Goal: Task Accomplishment & Management: Use online tool/utility

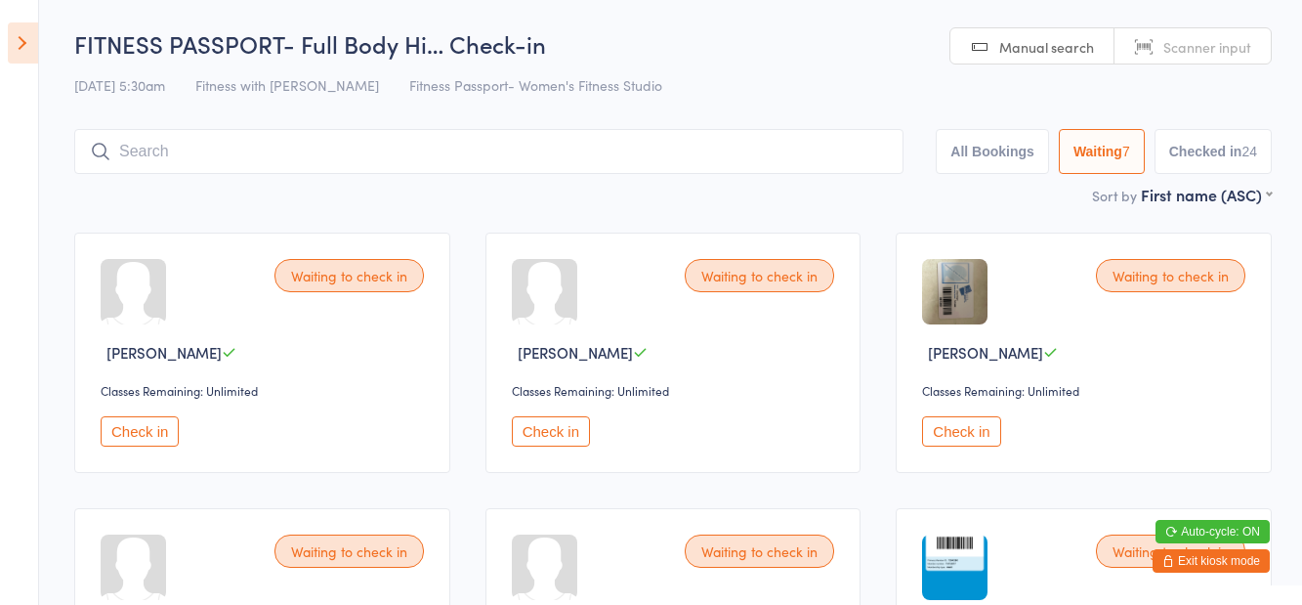
select select "1"
click at [16, 49] on icon at bounding box center [23, 42] width 30 height 41
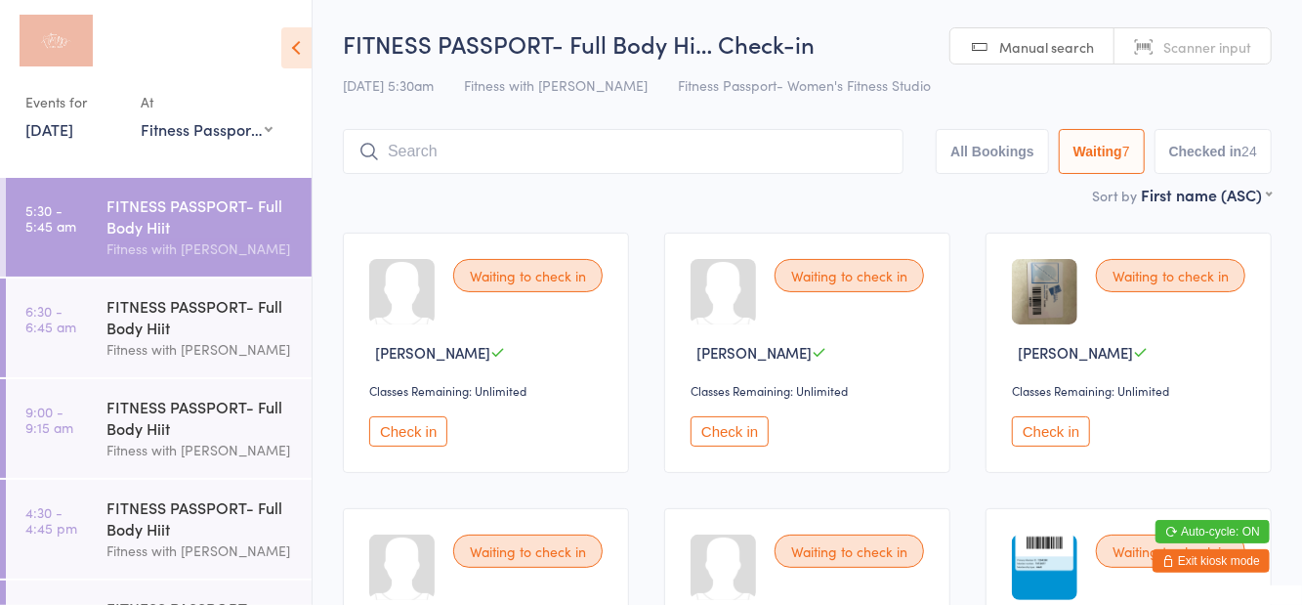
click at [182, 305] on div "FITNESS PASSPORT- Full Body Hiit" at bounding box center [200, 316] width 189 height 43
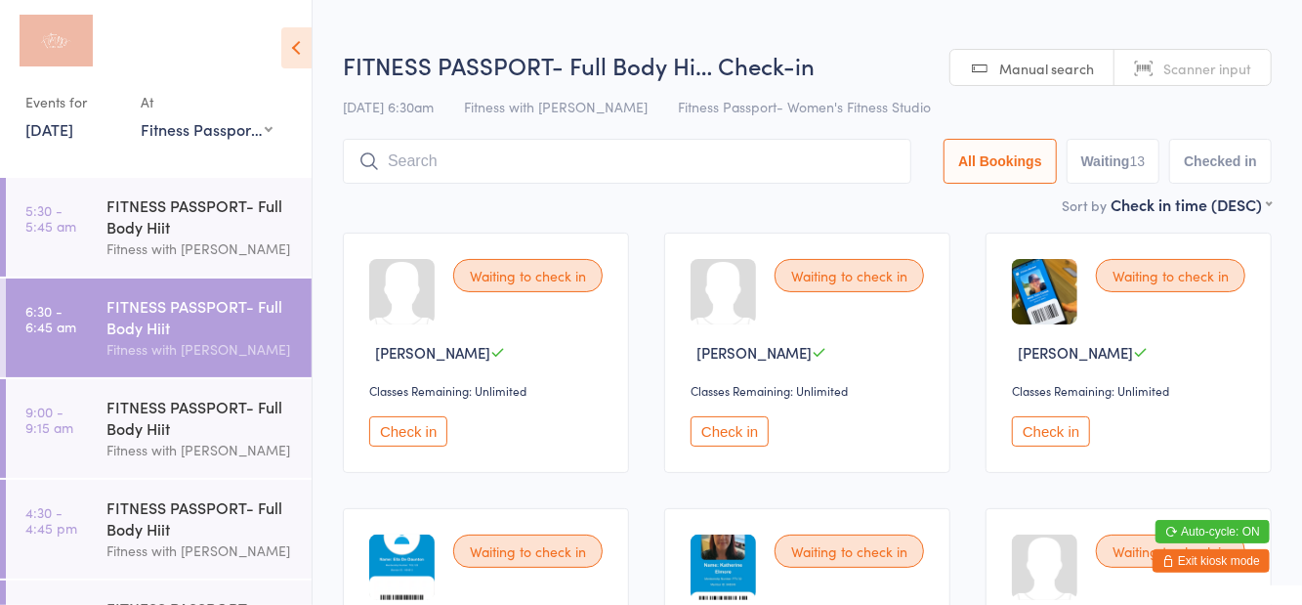
click at [1124, 178] on button "Waiting 13" at bounding box center [1114, 161] width 94 height 45
select select "0"
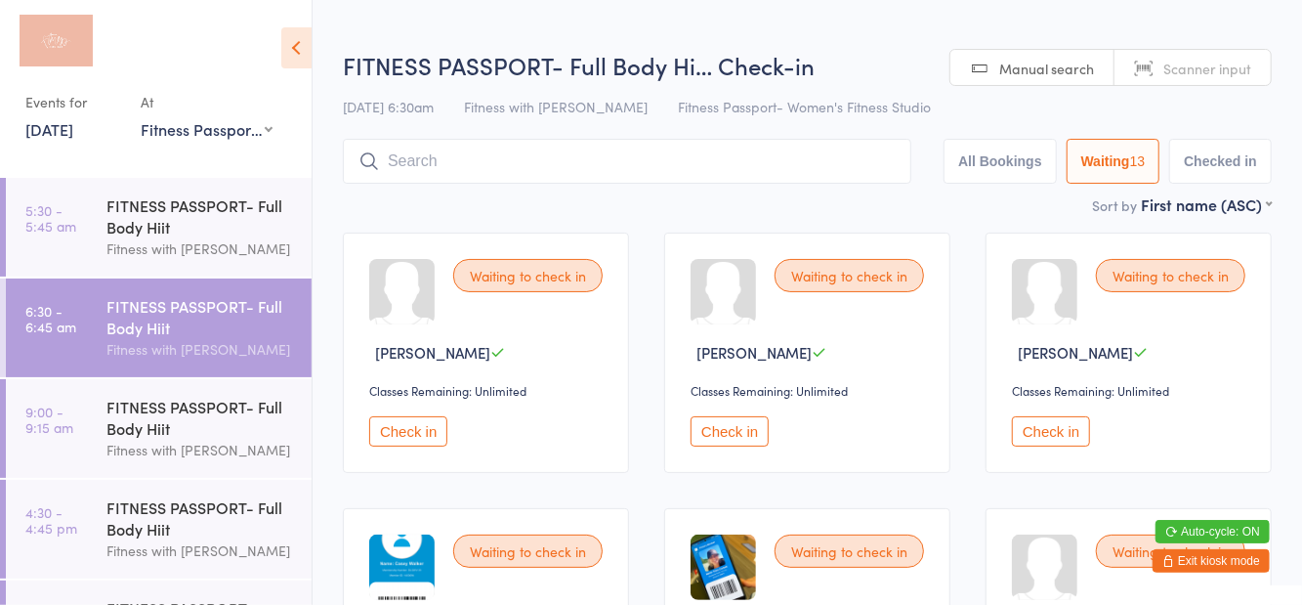
click at [311, 62] on icon at bounding box center [296, 47] width 30 height 41
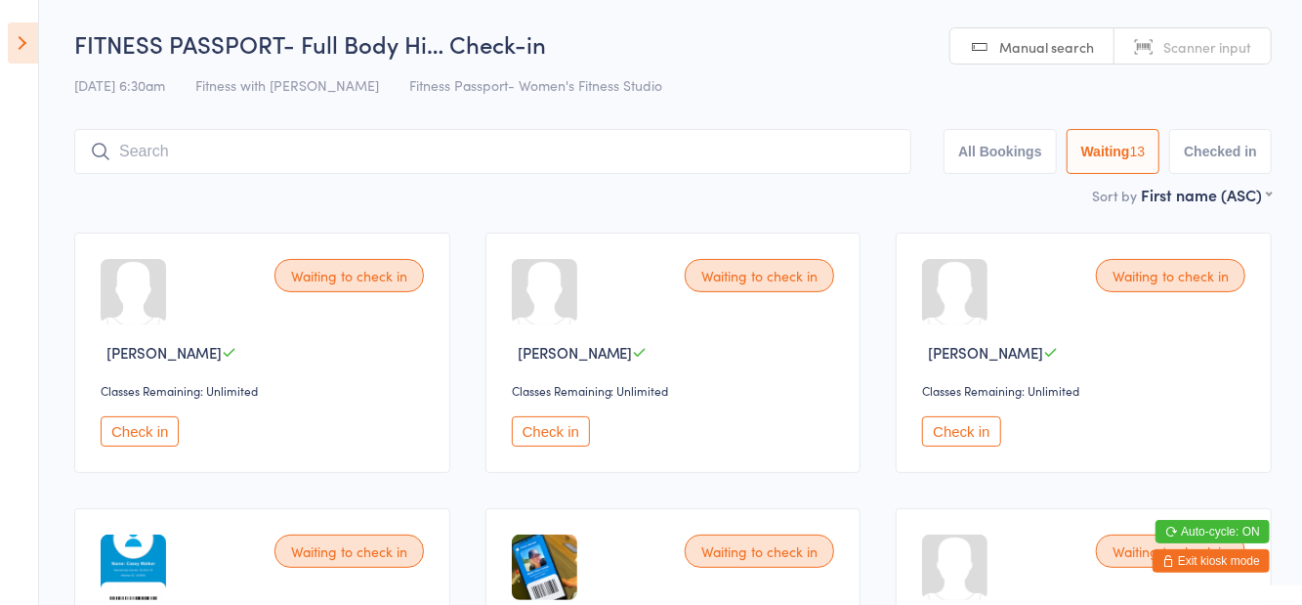
click at [25, 44] on icon at bounding box center [23, 42] width 30 height 41
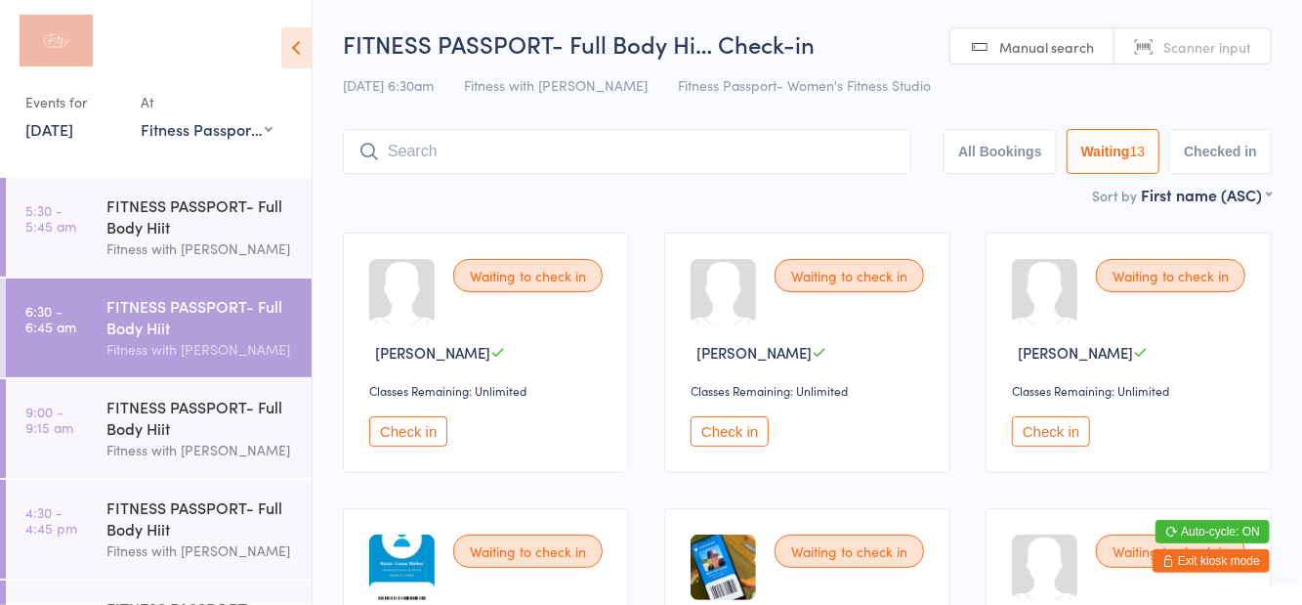
click at [203, 417] on div "FITNESS PASSPORT- Full Body Hiit" at bounding box center [200, 417] width 189 height 43
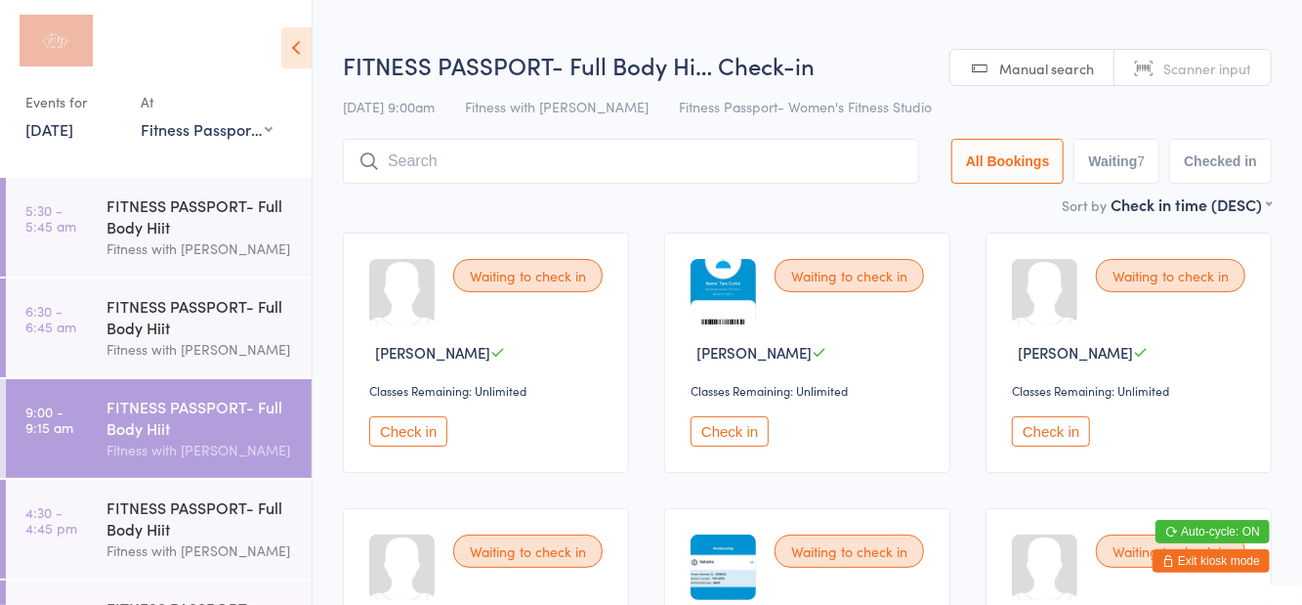
click at [844, 98] on span "Fitness Passport- Women's Fitness Studio" at bounding box center [805, 107] width 253 height 20
click at [1126, 165] on button "Waiting 7" at bounding box center [1117, 161] width 86 height 45
select select "0"
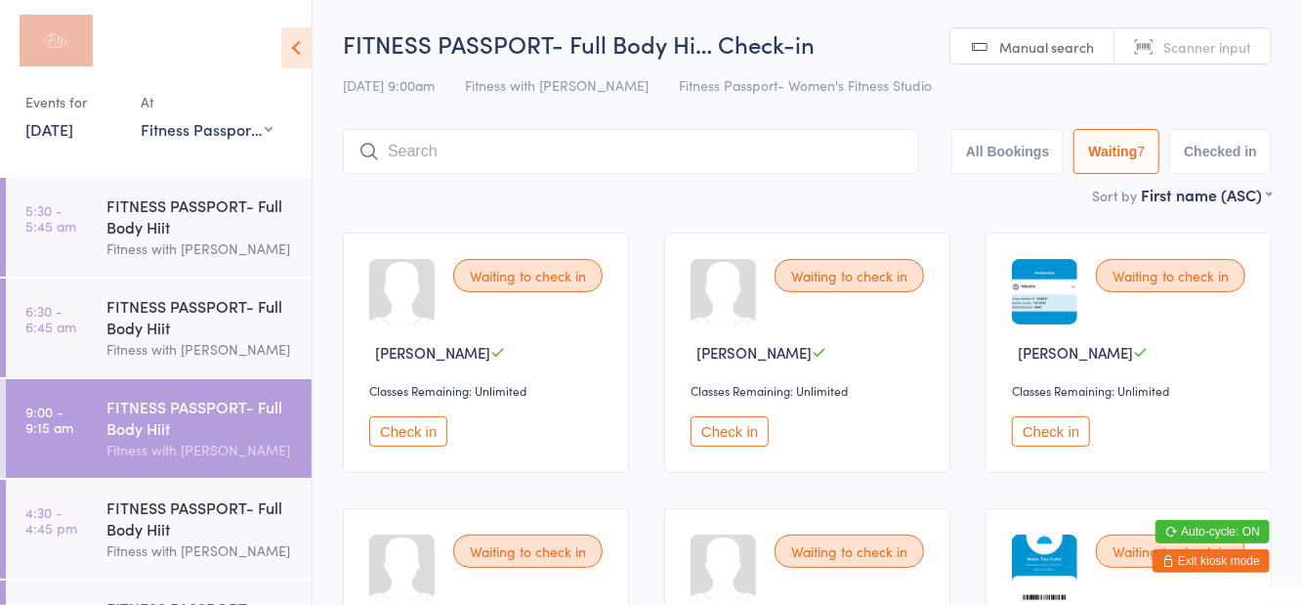
click at [186, 516] on div "FITNESS PASSPORT- Full Body Hiit" at bounding box center [200, 517] width 189 height 43
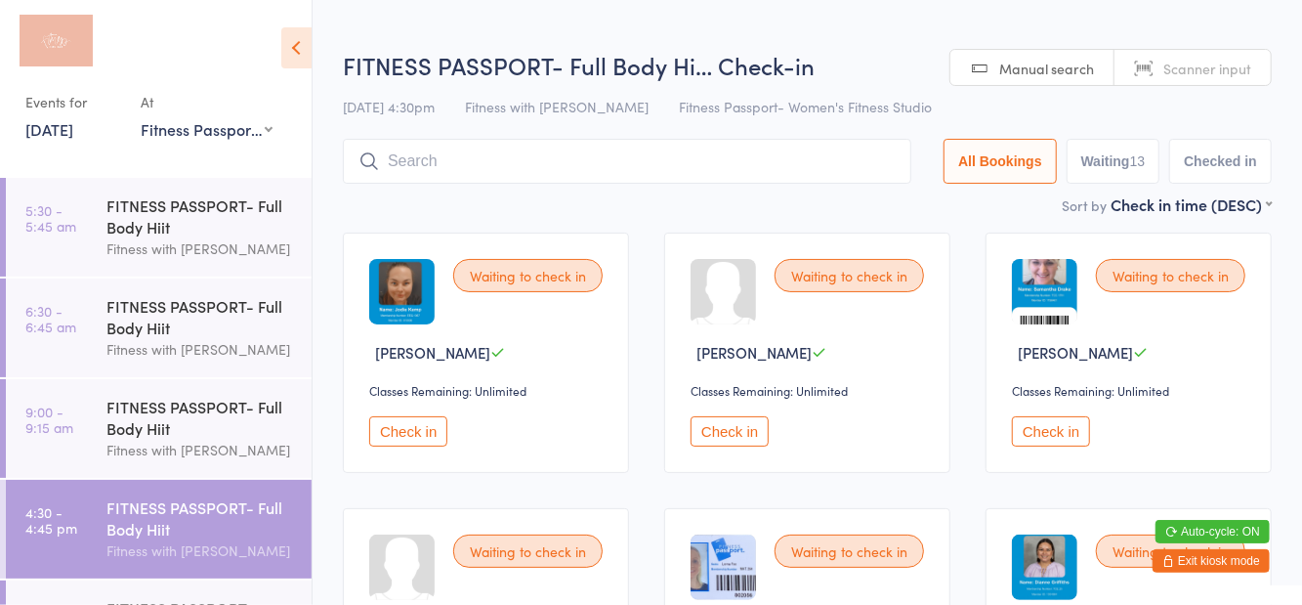
click at [915, 77] on h2 "FITNESS PASSPORT- Full Body Hi… Check-in" at bounding box center [807, 65] width 929 height 32
click at [1122, 150] on button "Waiting 13" at bounding box center [1114, 161] width 94 height 45
select select "0"
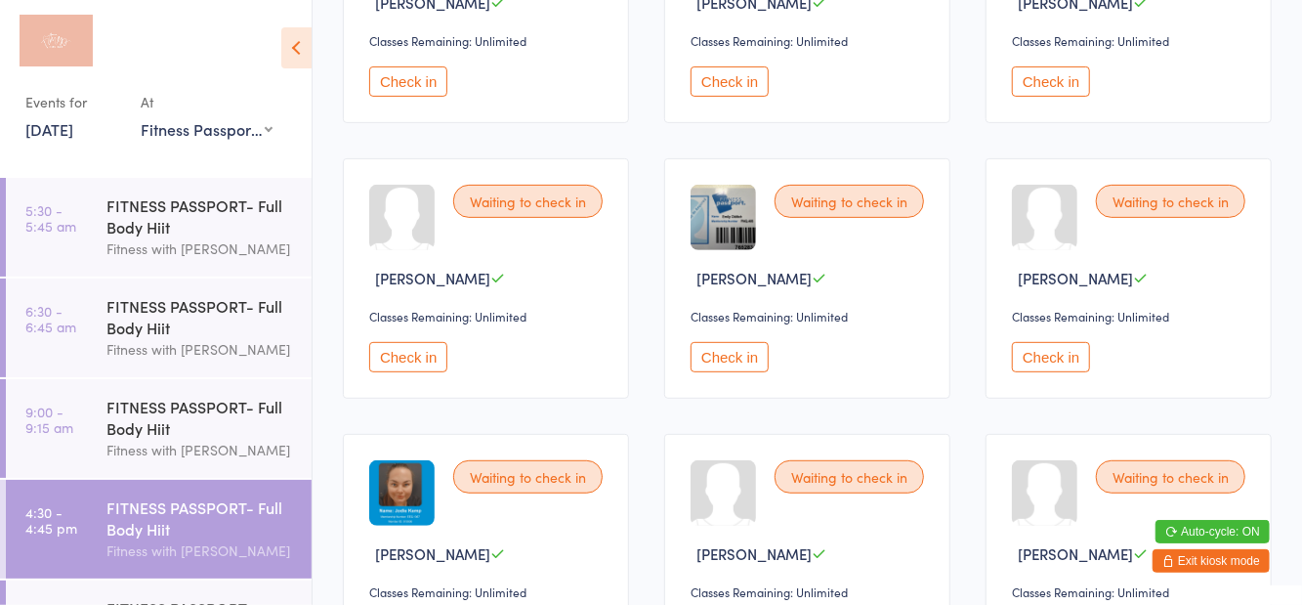
scroll to position [330, 0]
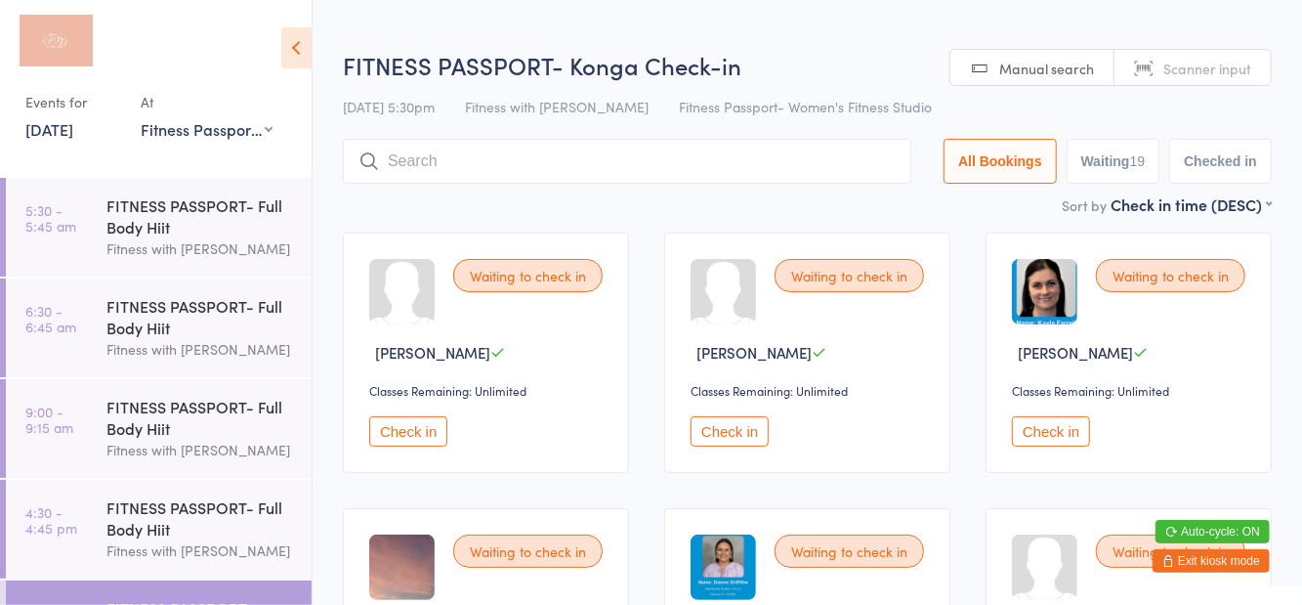
click at [891, 95] on div "[DATE] 5:30pm Fitness with Zoe Fitness Passport- Women's Fitness Studio" at bounding box center [807, 107] width 929 height 32
click at [1108, 174] on button "Waiting 19" at bounding box center [1114, 161] width 94 height 45
select select "0"
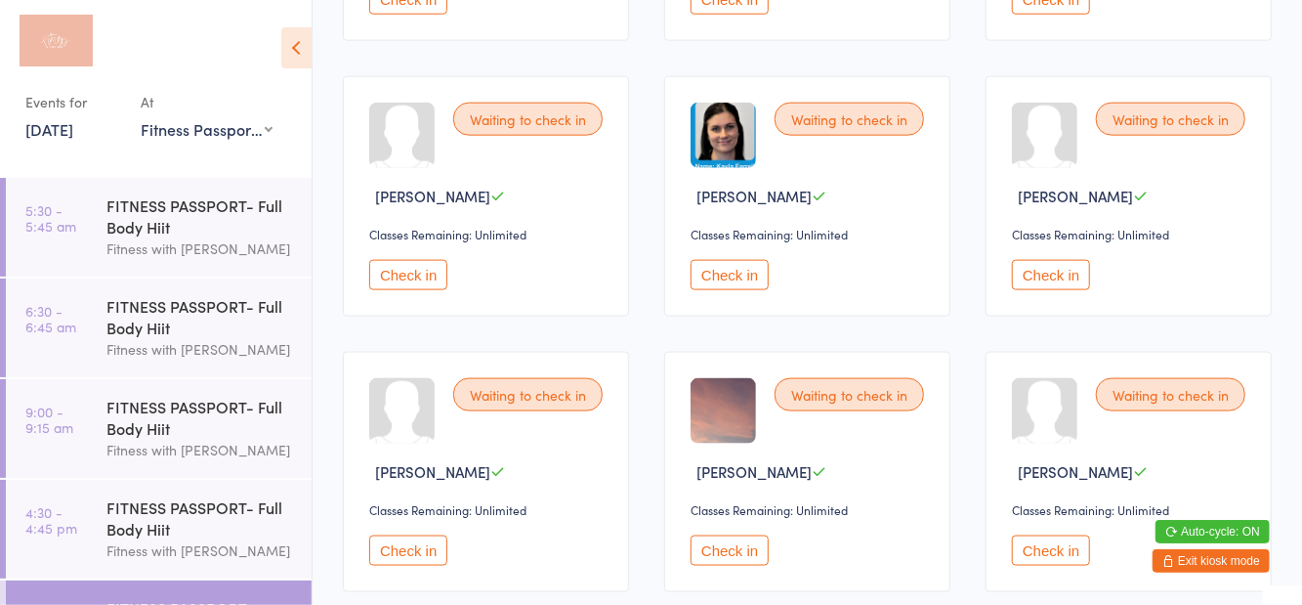
scroll to position [1262, 0]
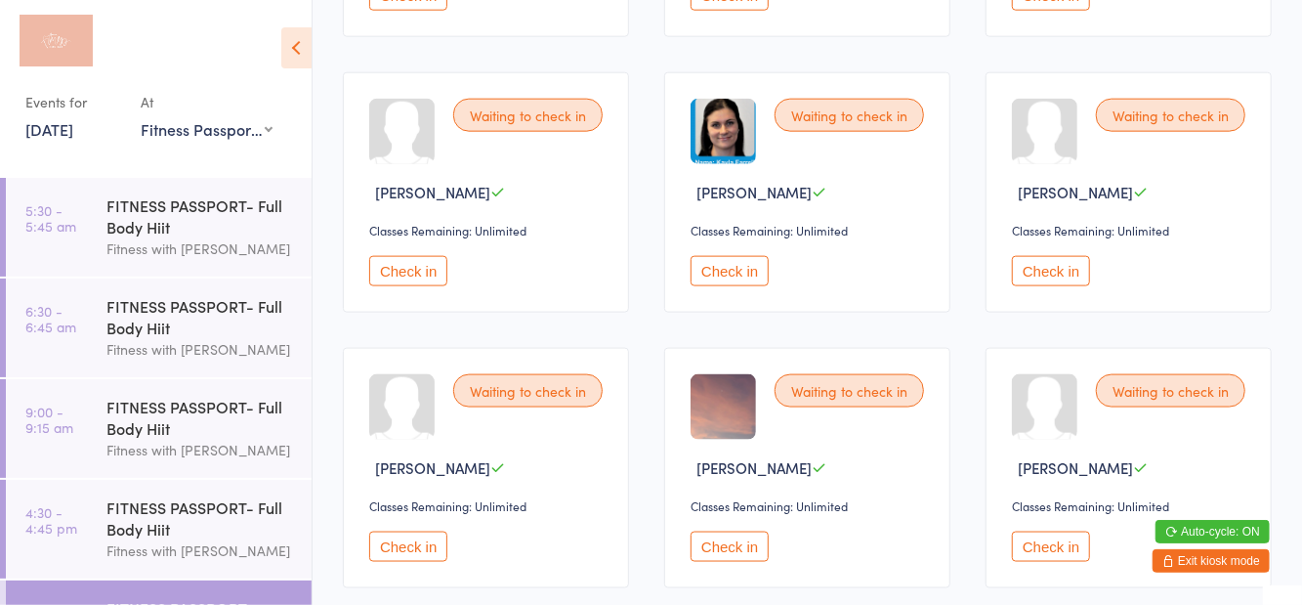
click at [176, 309] on div "FITNESS PASSPORT- Full Body Hiit" at bounding box center [200, 316] width 189 height 43
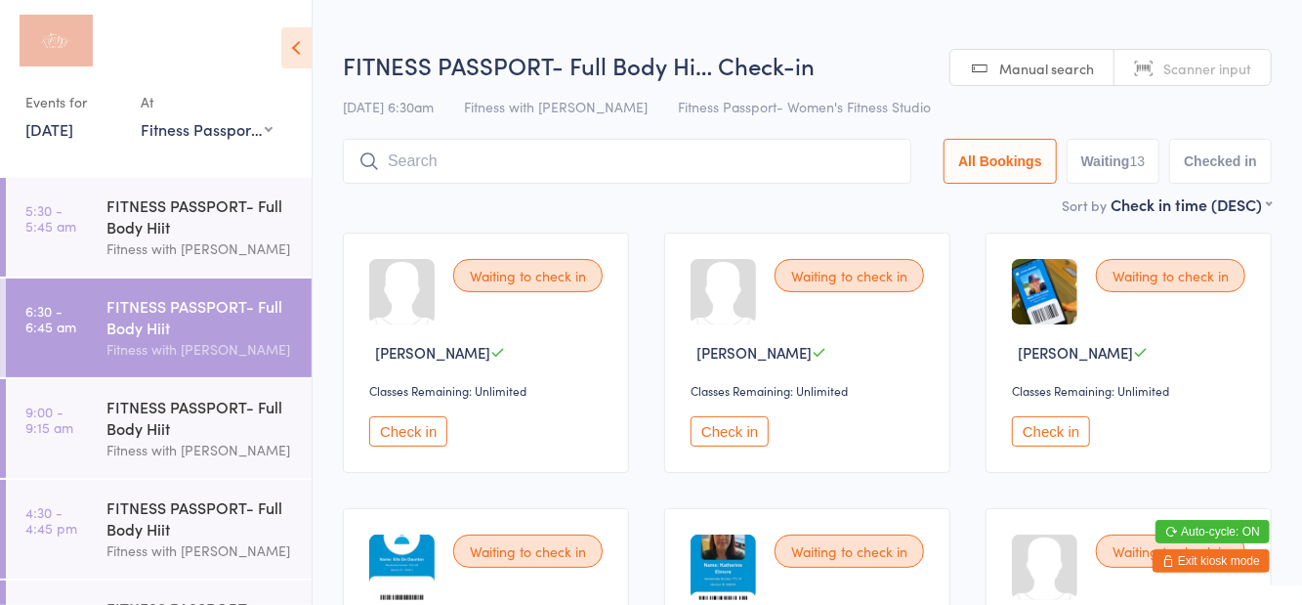
click at [847, 53] on h2 "FITNESS PASSPORT- Full Body Hi… Check-in" at bounding box center [807, 65] width 929 height 32
click at [1126, 162] on button "Waiting 13" at bounding box center [1114, 161] width 94 height 45
select select "0"
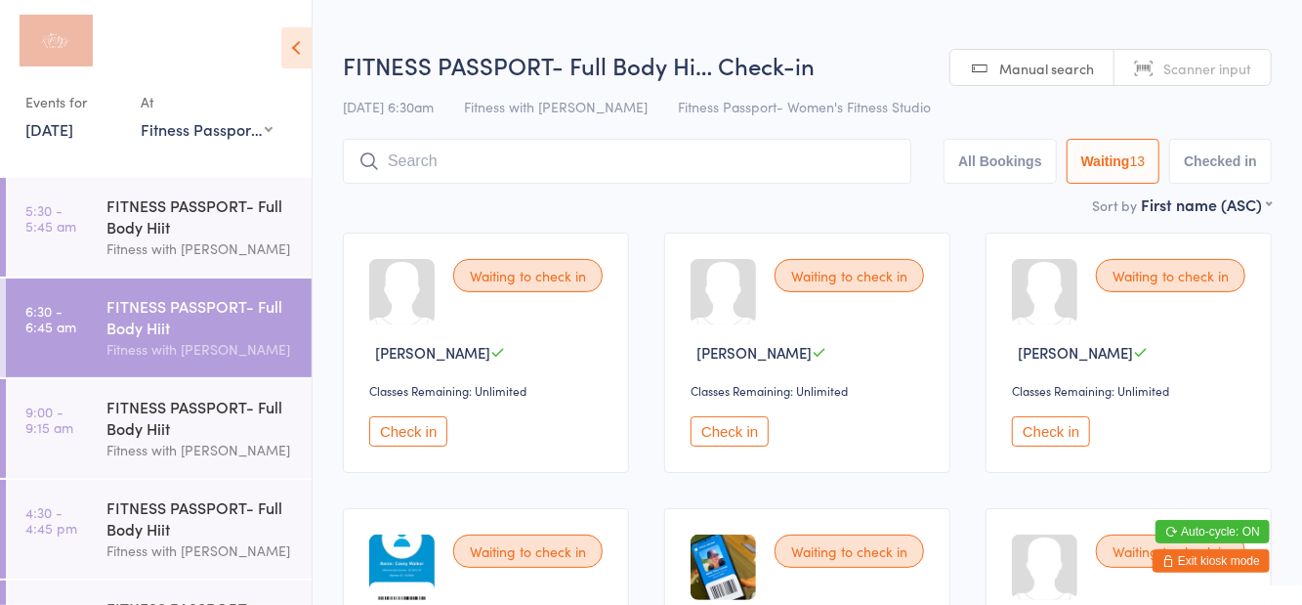
click at [287, 47] on icon at bounding box center [296, 47] width 30 height 41
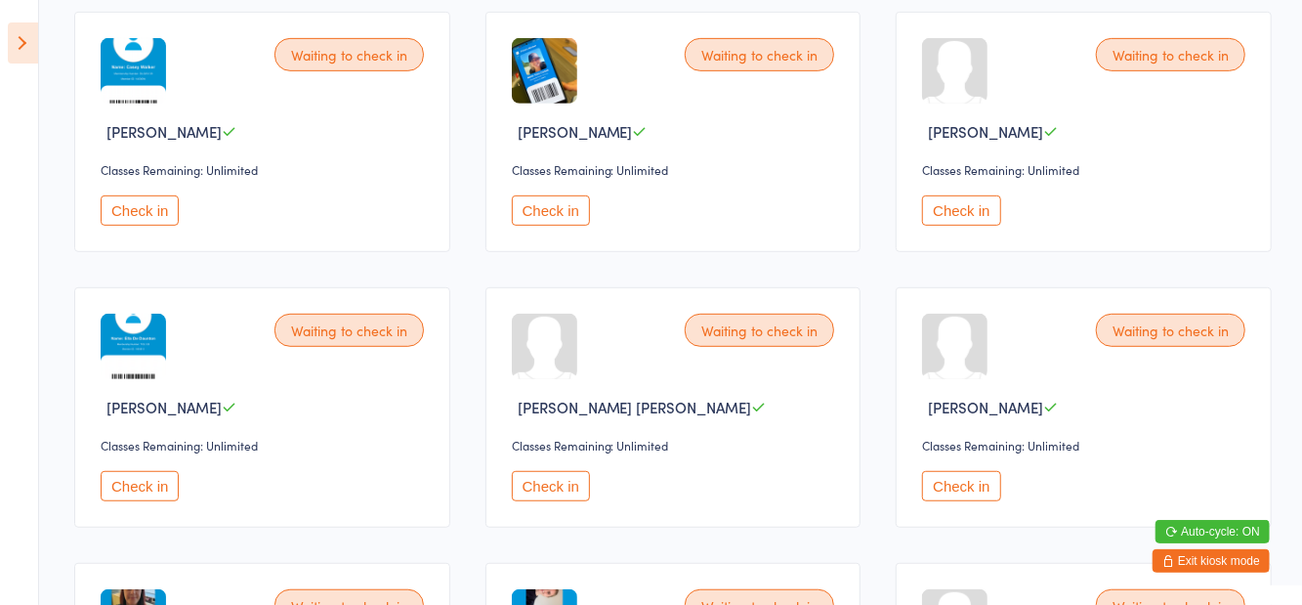
scroll to position [506, 0]
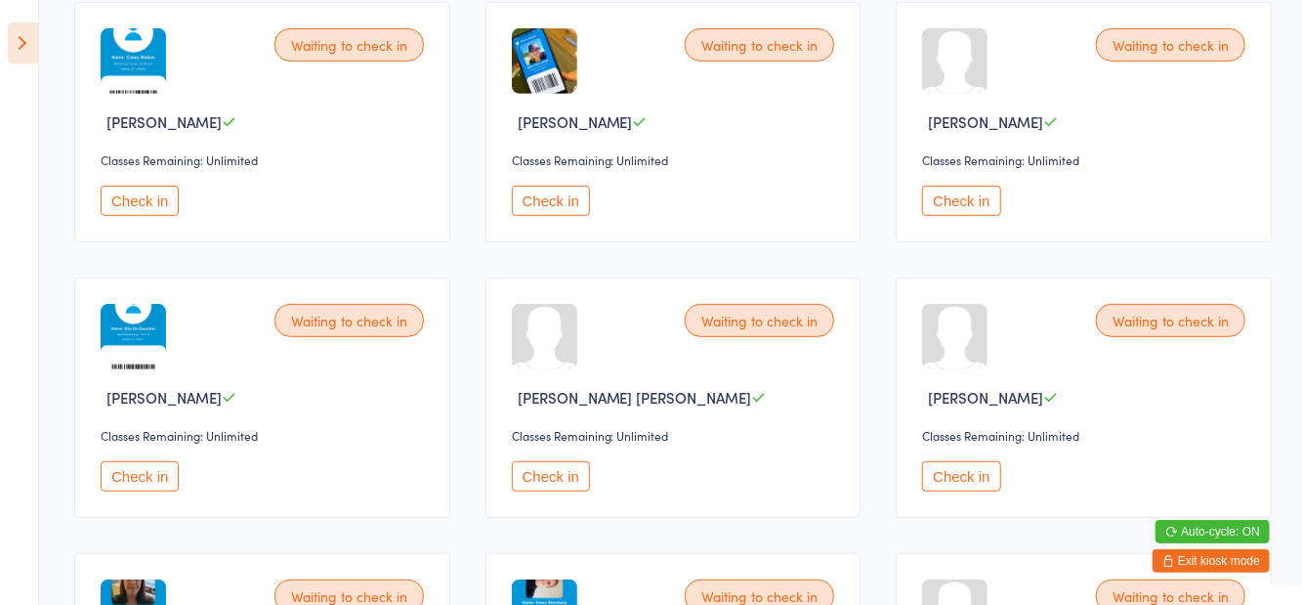
click at [134, 466] on button "Check in" at bounding box center [140, 476] width 78 height 30
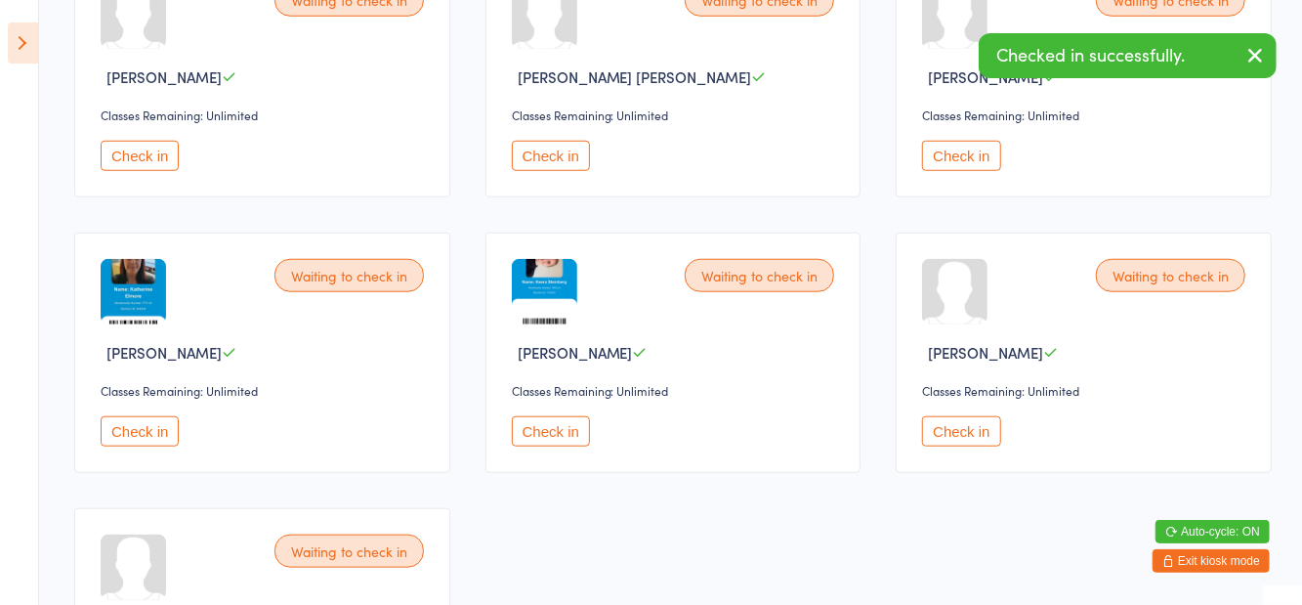
scroll to position [1008, 0]
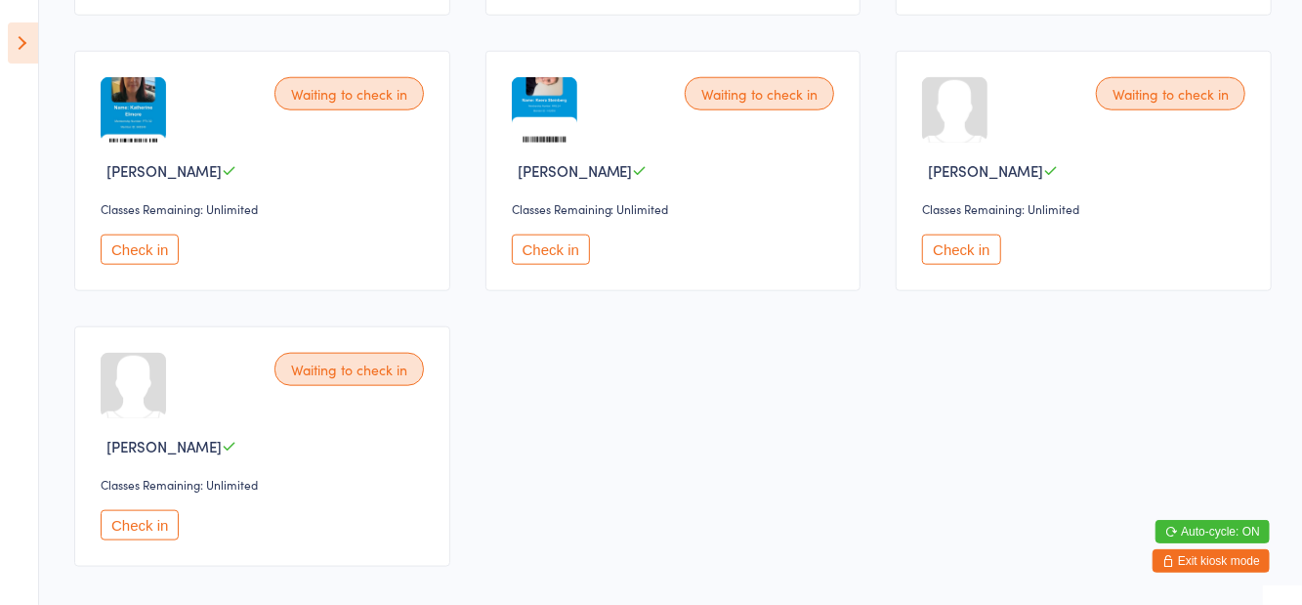
click at [149, 532] on button "Check in" at bounding box center [140, 525] width 78 height 30
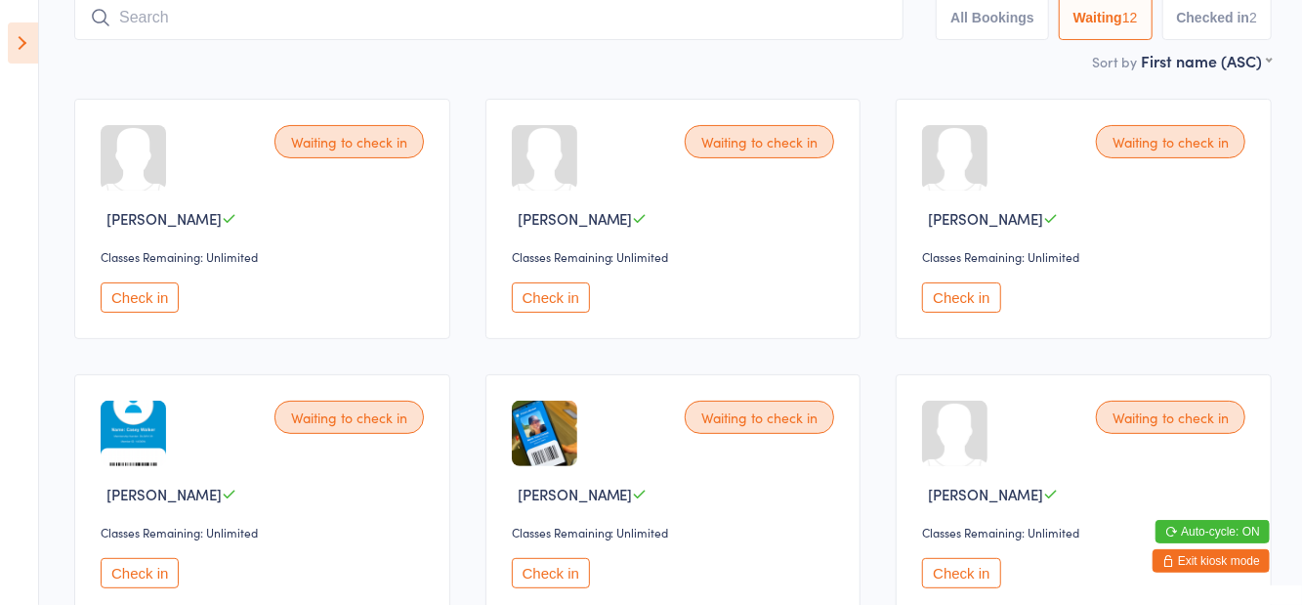
scroll to position [148, 0]
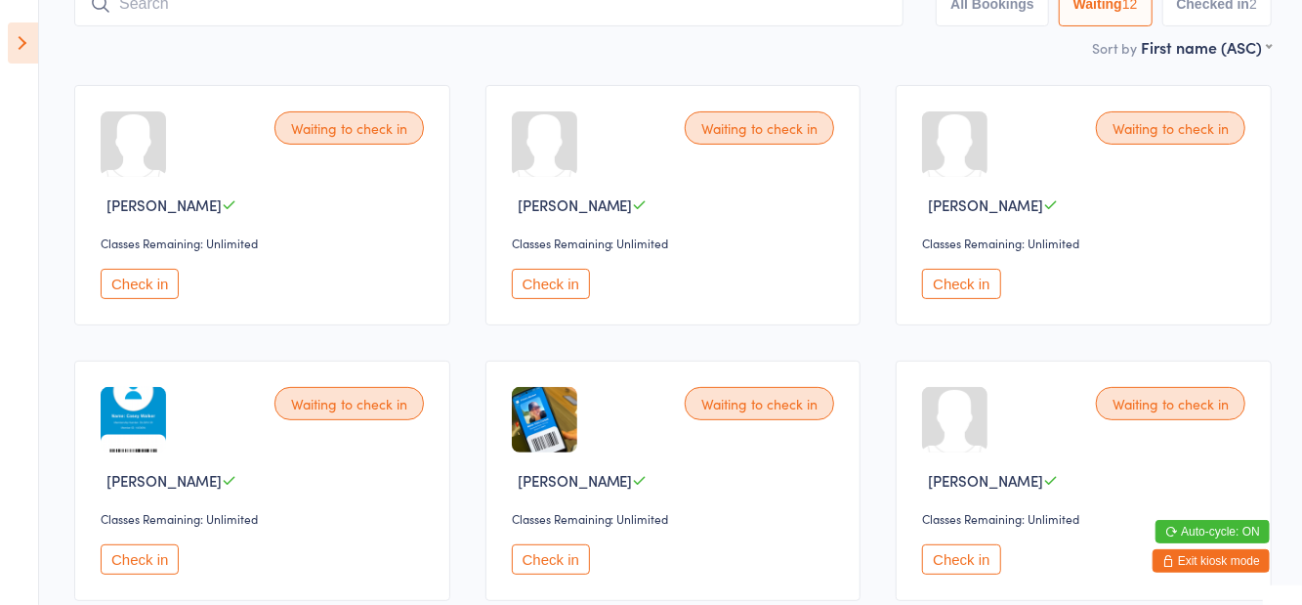
click at [125, 545] on button "Check in" at bounding box center [140, 559] width 78 height 30
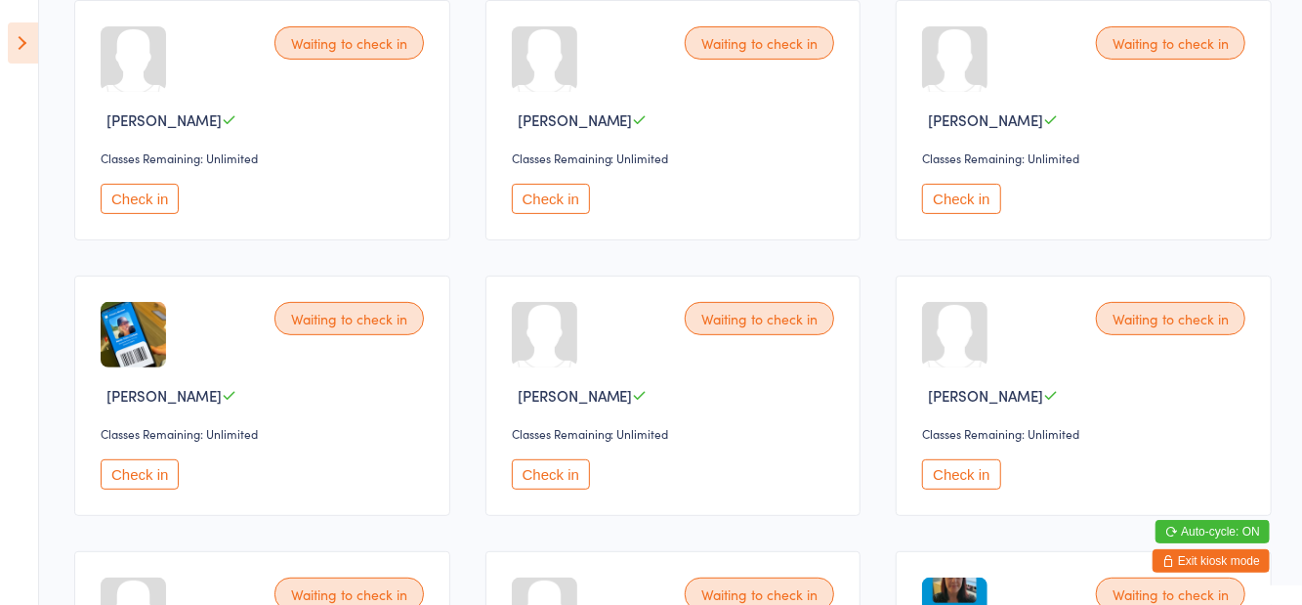
scroll to position [0, 0]
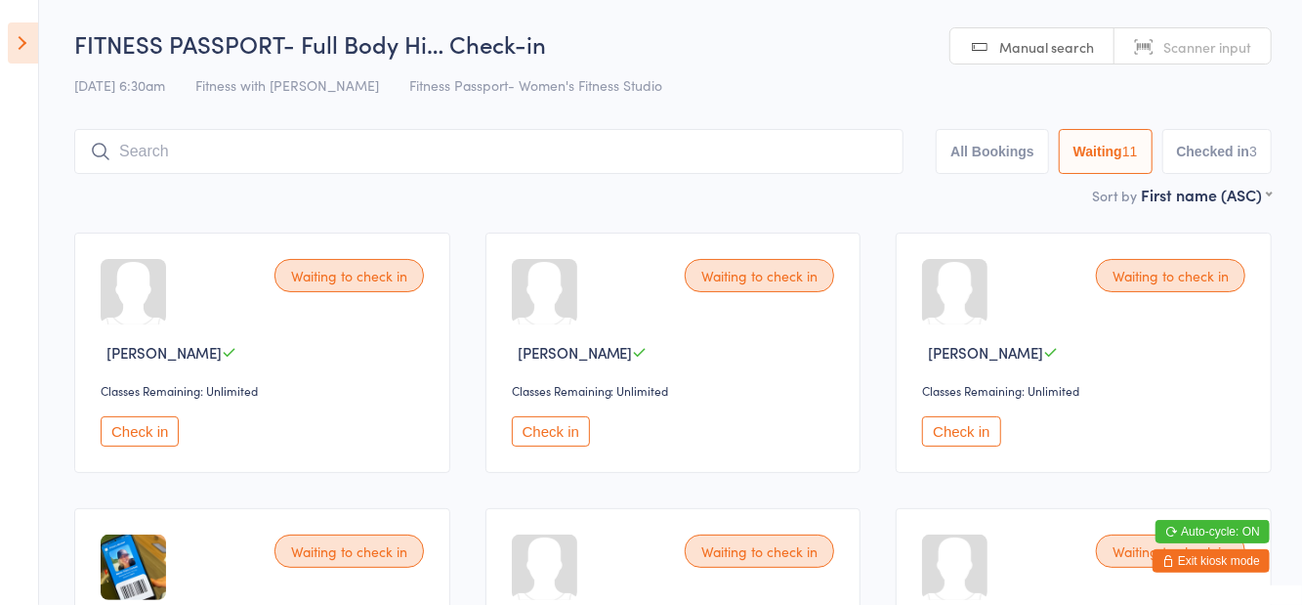
click at [1237, 154] on button "Checked in 3" at bounding box center [1218, 151] width 110 height 45
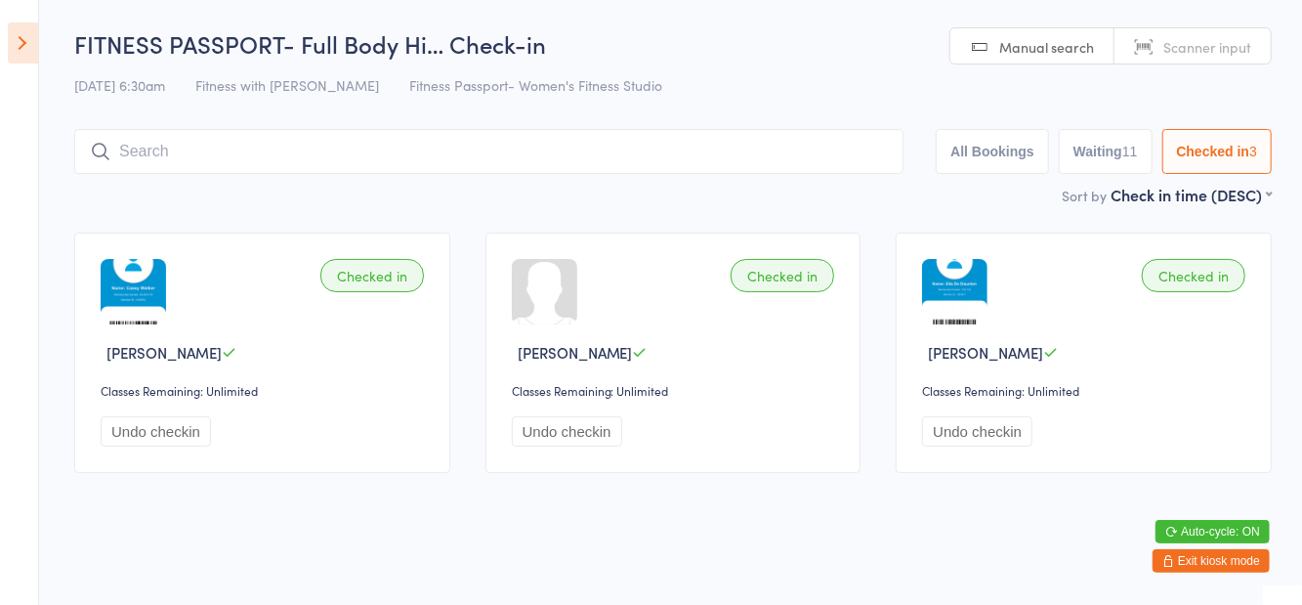
click at [1104, 149] on button "Waiting 11" at bounding box center [1106, 151] width 94 height 45
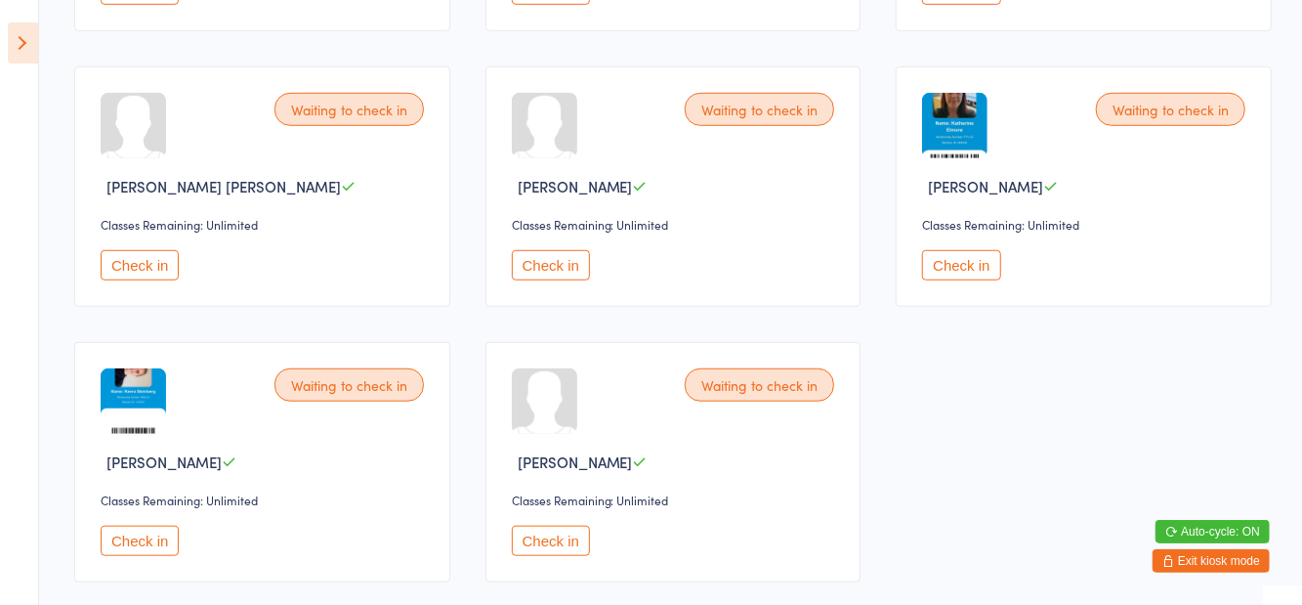
scroll to position [734, 0]
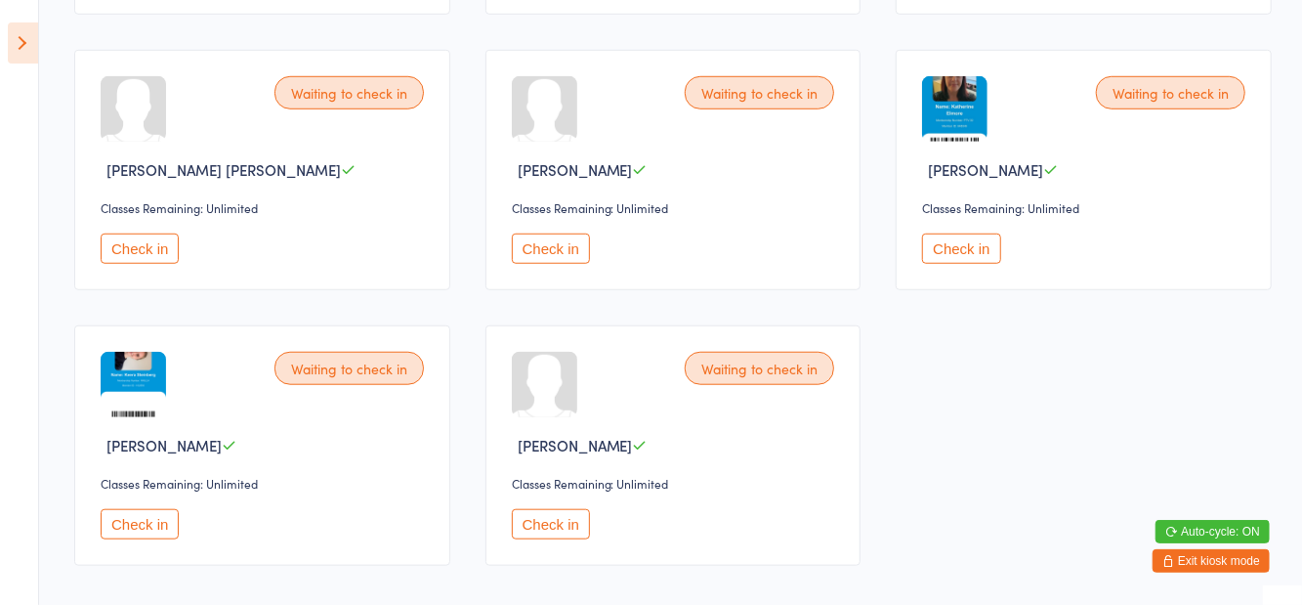
click at [142, 532] on button "Check in" at bounding box center [140, 524] width 78 height 30
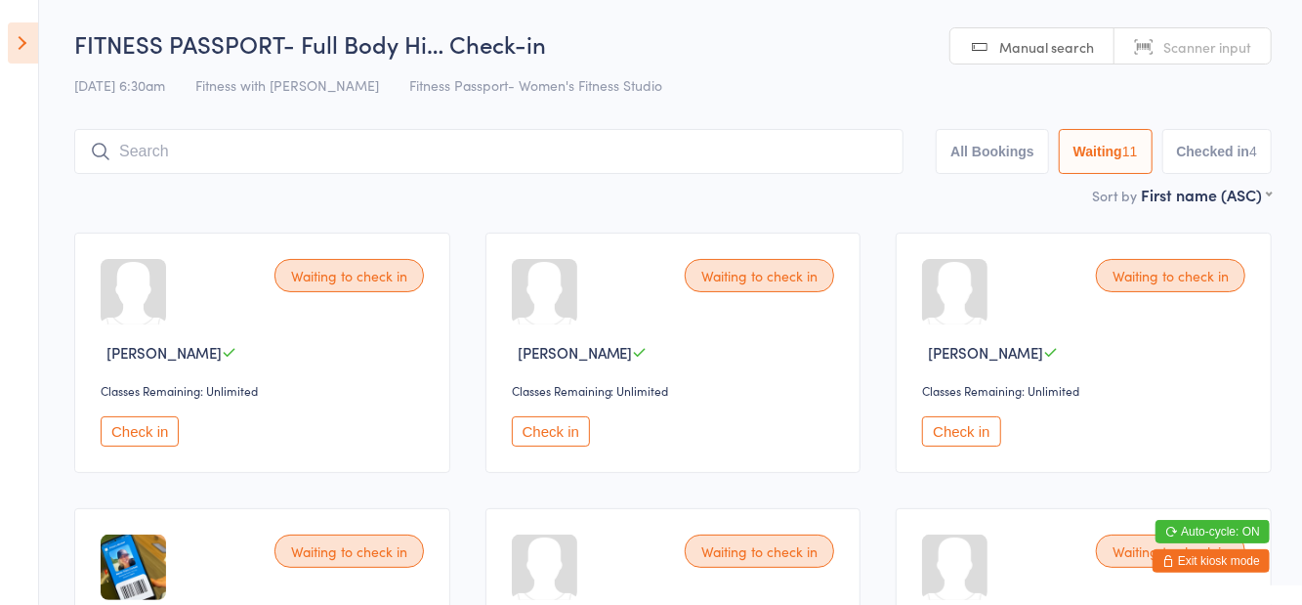
scroll to position [0, 0]
click at [400, 149] on input "search" at bounding box center [489, 151] width 830 height 45
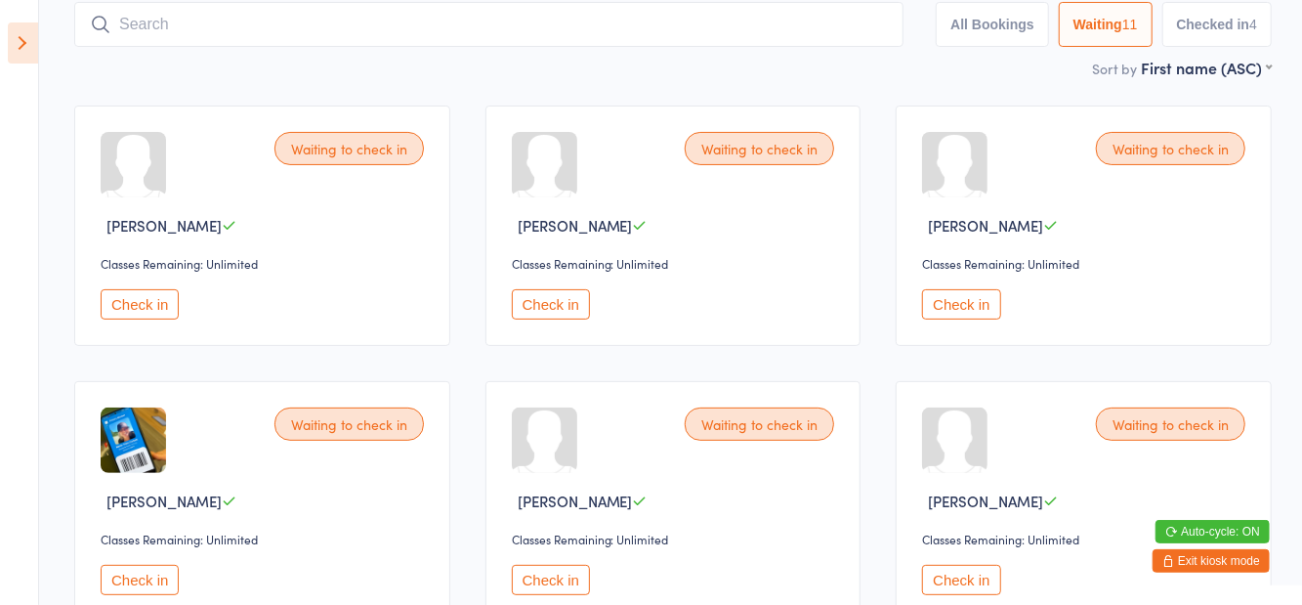
scroll to position [130, 0]
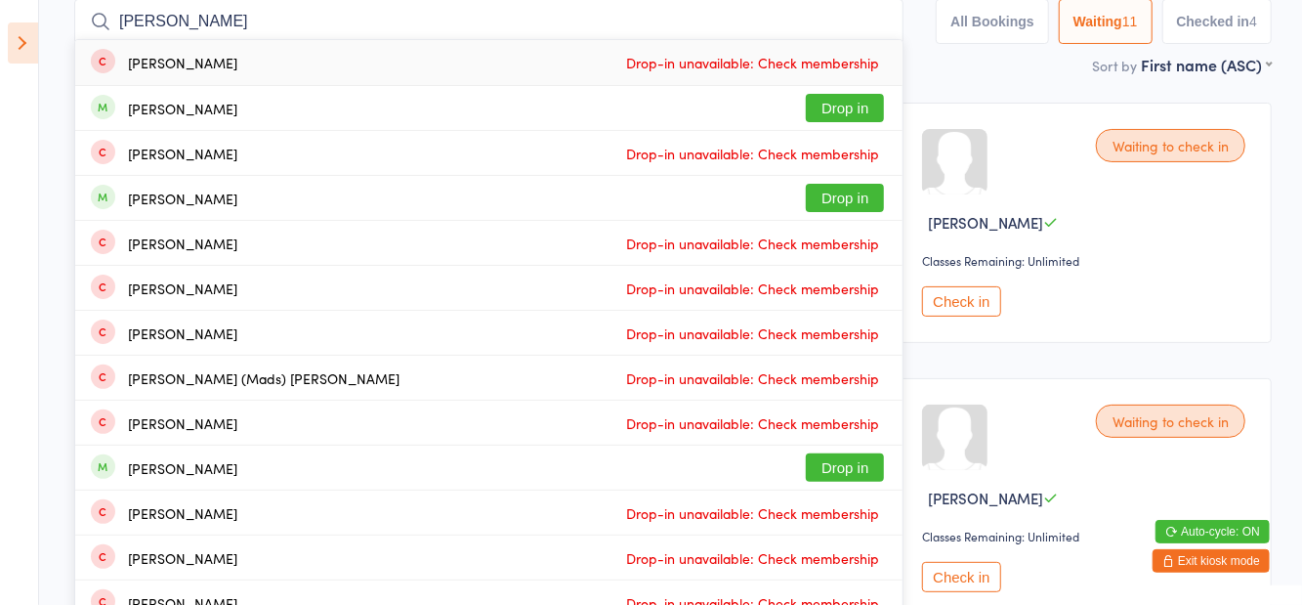
type input "[PERSON_NAME]"
click at [852, 115] on button "Drop in" at bounding box center [845, 108] width 78 height 28
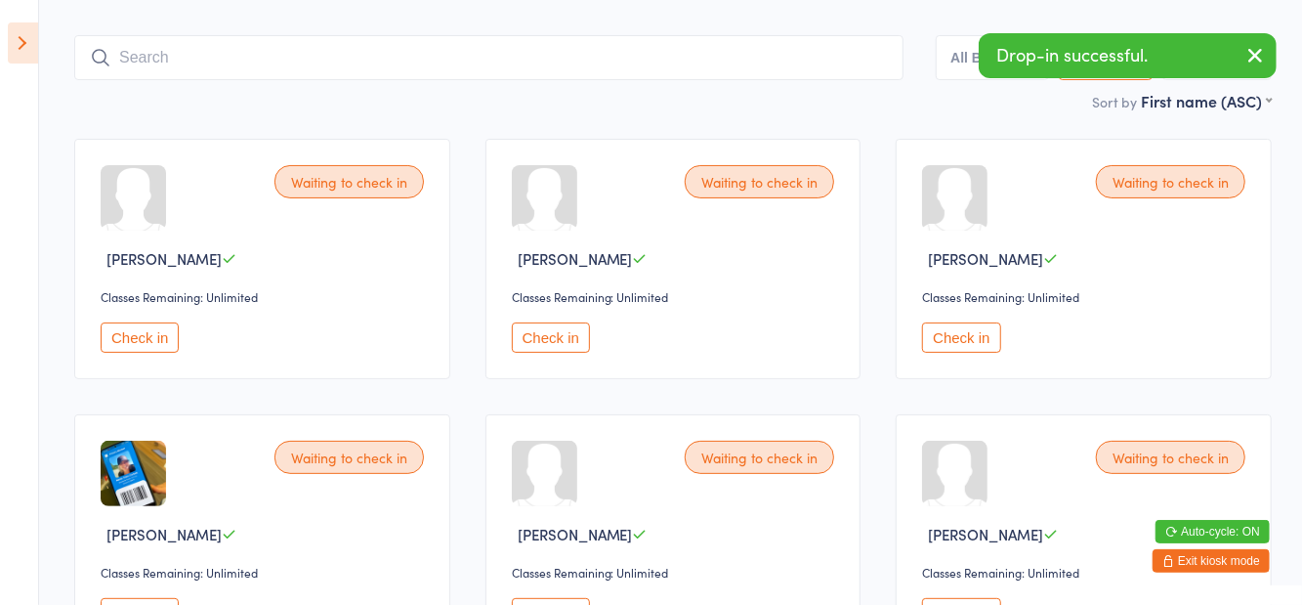
scroll to position [21, 0]
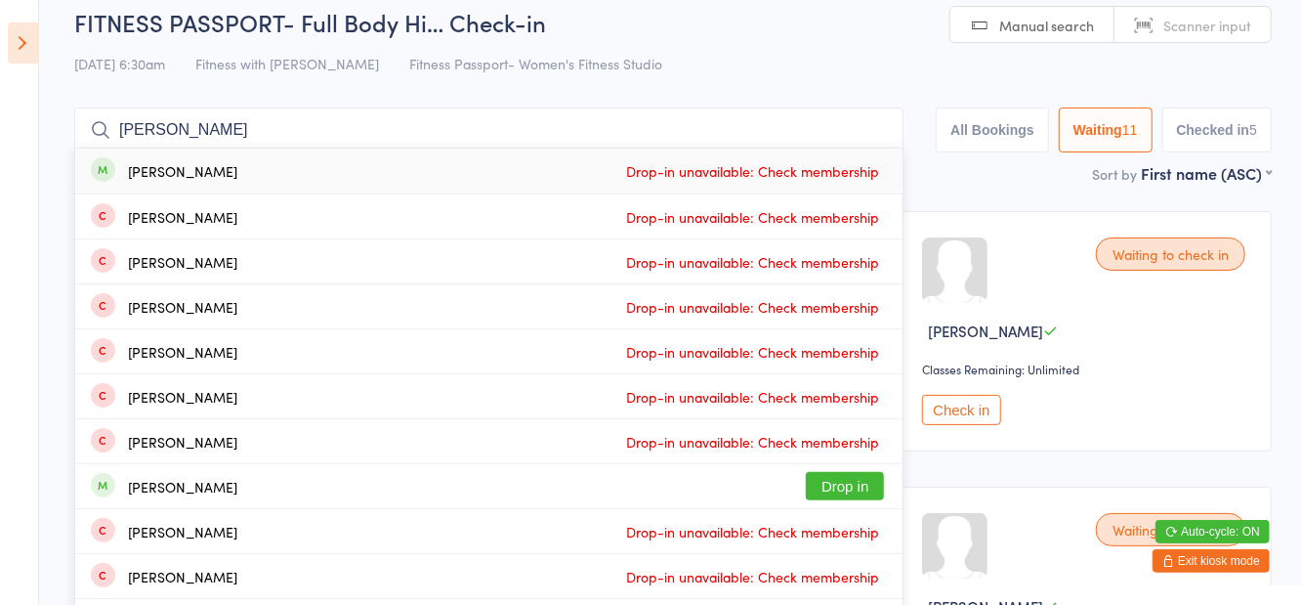
type input "[PERSON_NAME]"
click at [202, 151] on div "[PERSON_NAME] Drop-in unavailable: Check membership" at bounding box center [489, 171] width 828 height 45
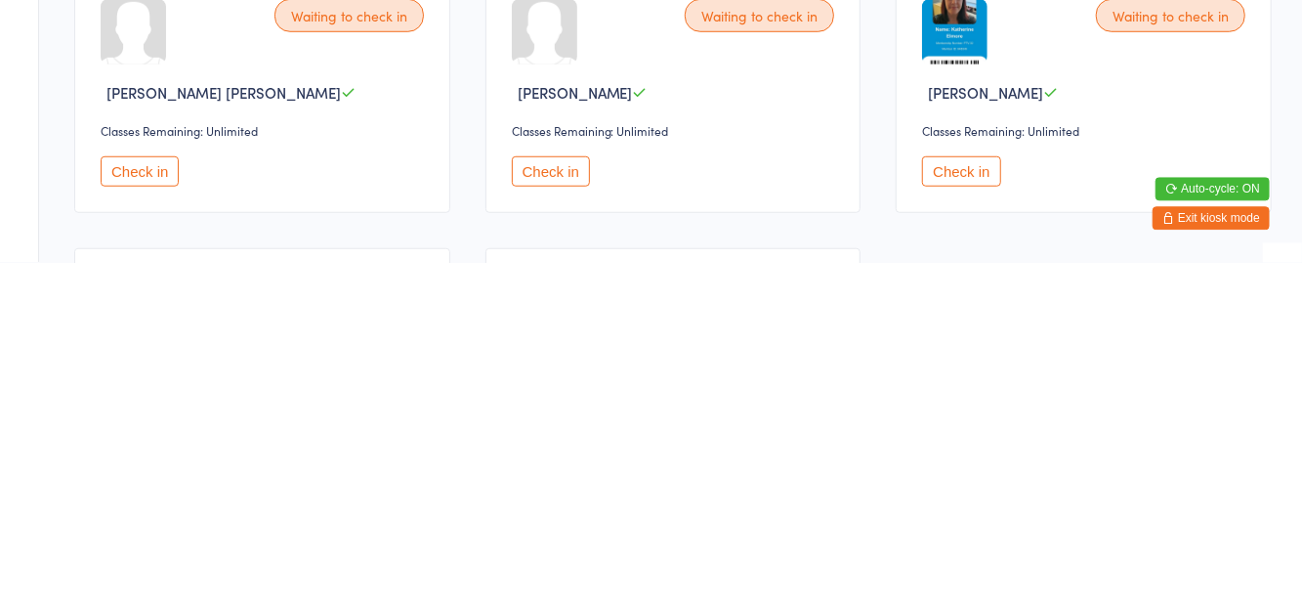
scroll to position [478, 0]
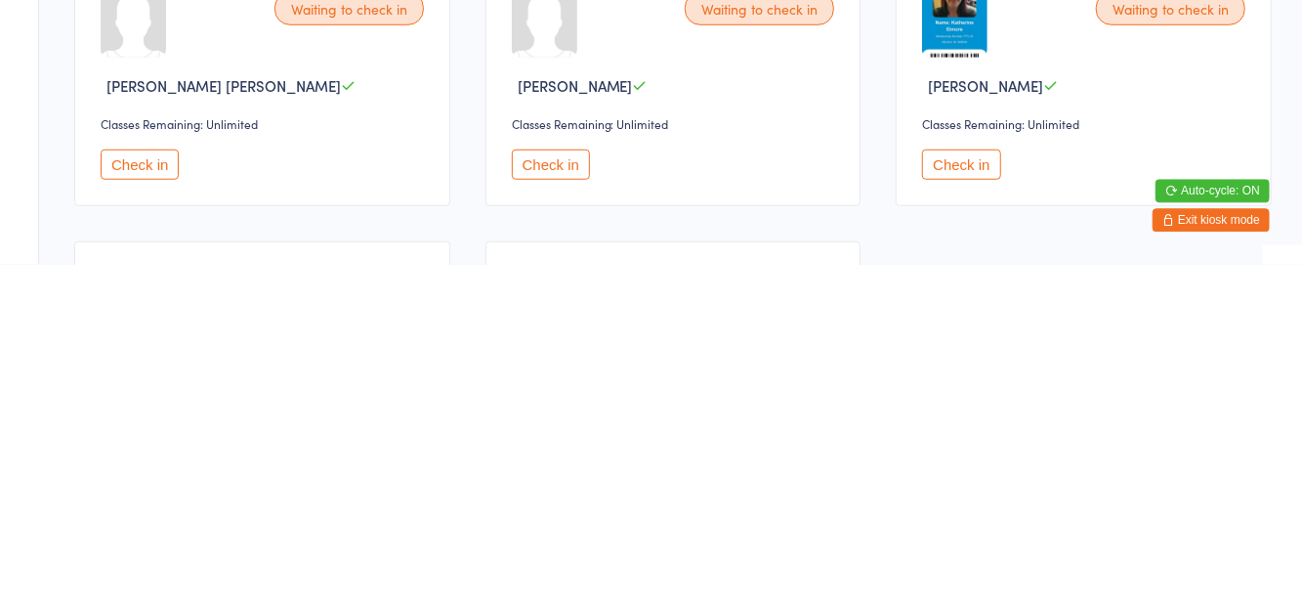
click at [543, 494] on button "Check in" at bounding box center [551, 504] width 78 height 30
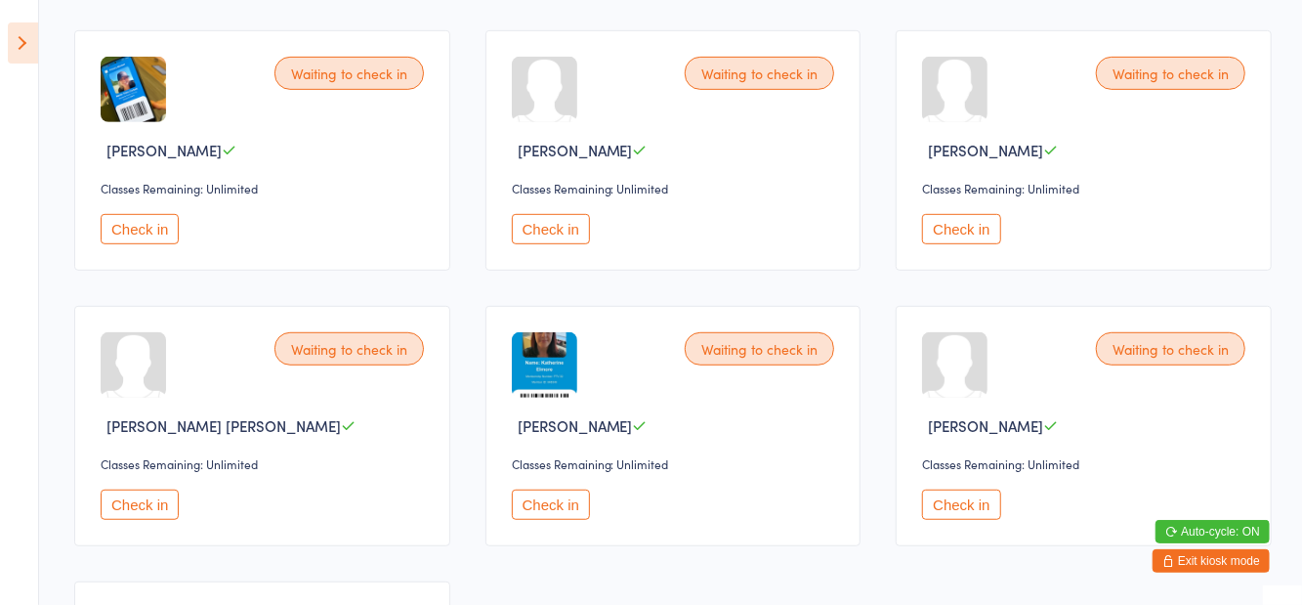
click at [555, 504] on button "Check in" at bounding box center [551, 504] width 78 height 30
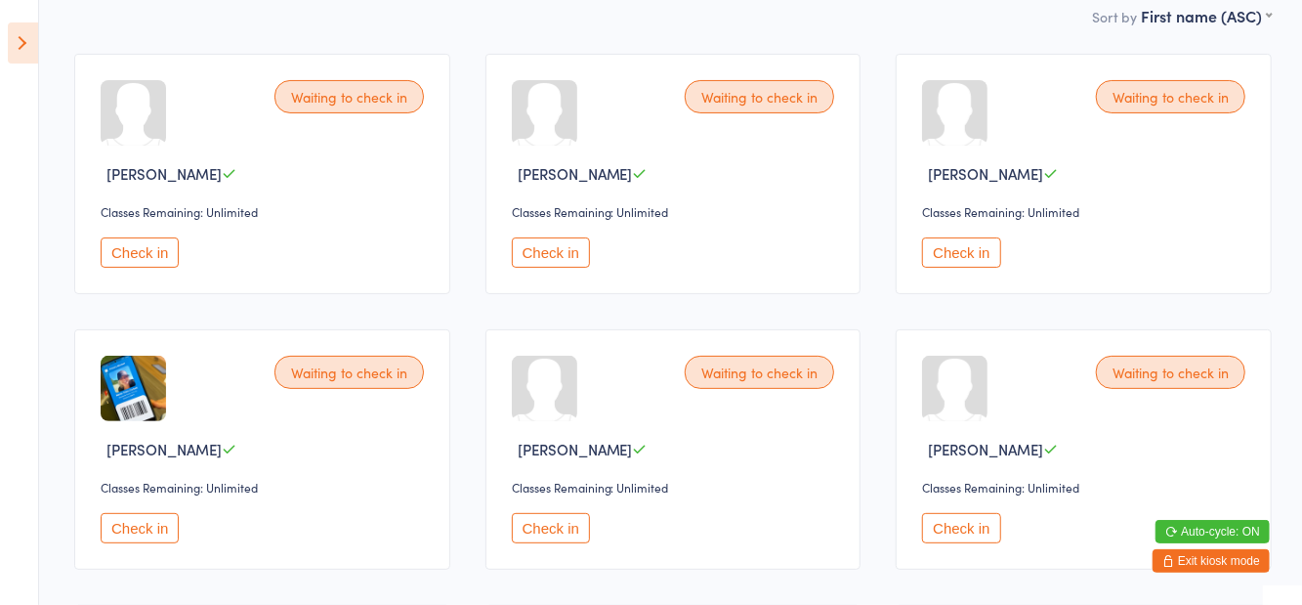
scroll to position [0, 0]
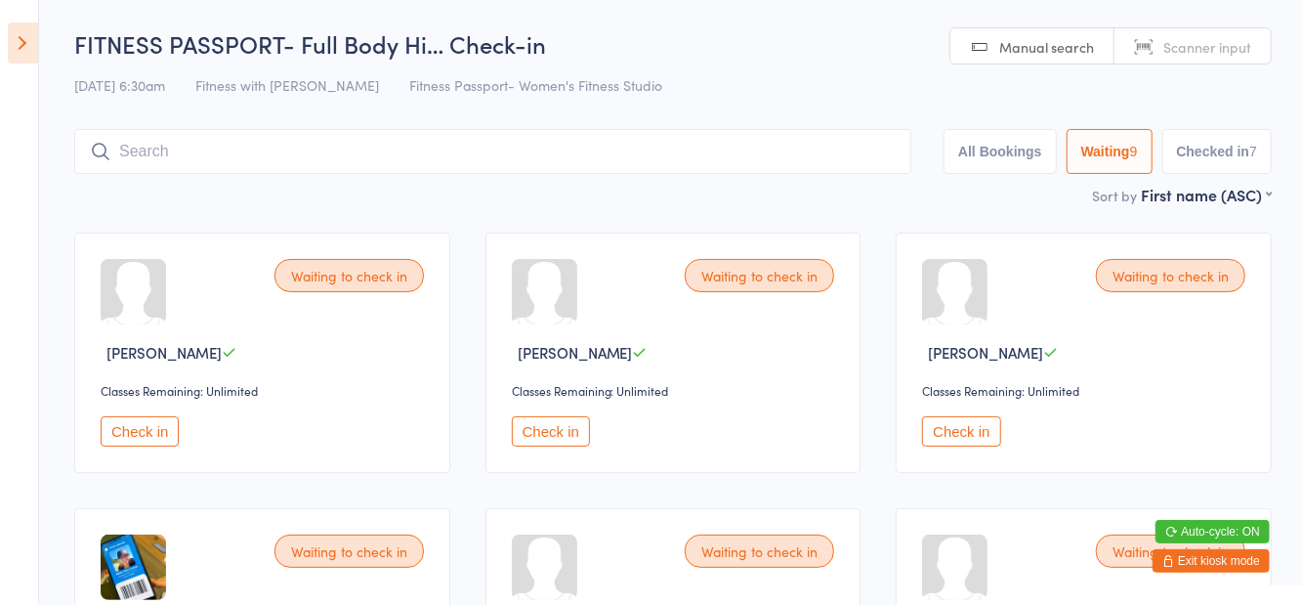
click at [308, 158] on input "search" at bounding box center [492, 151] width 837 height 45
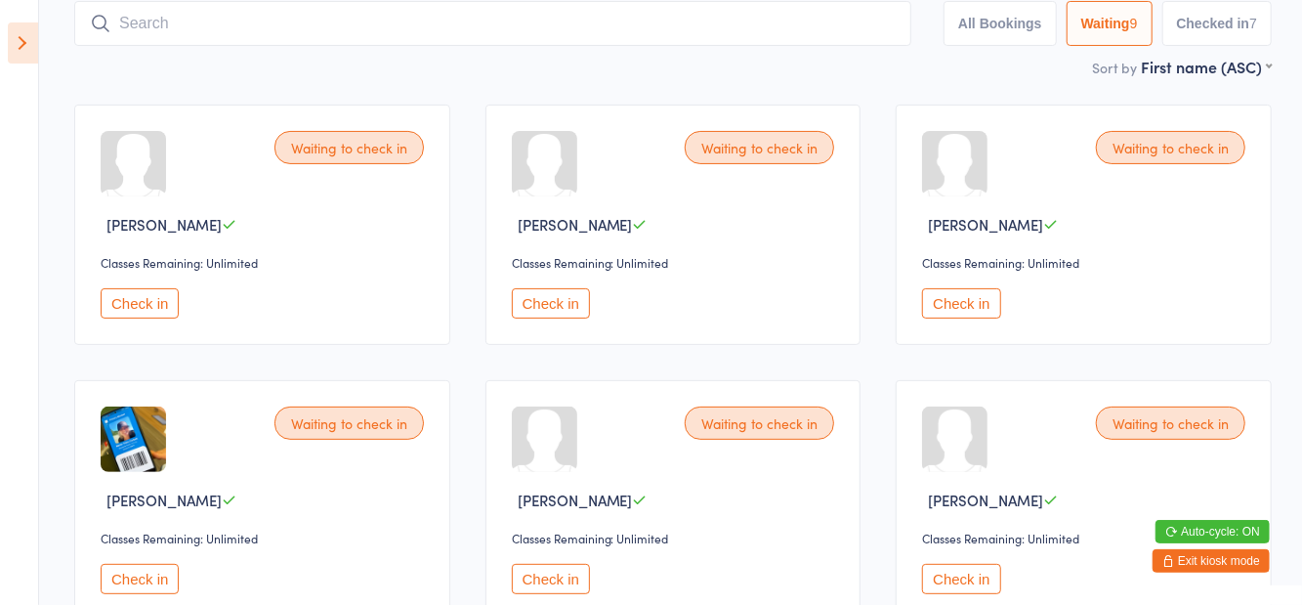
scroll to position [130, 0]
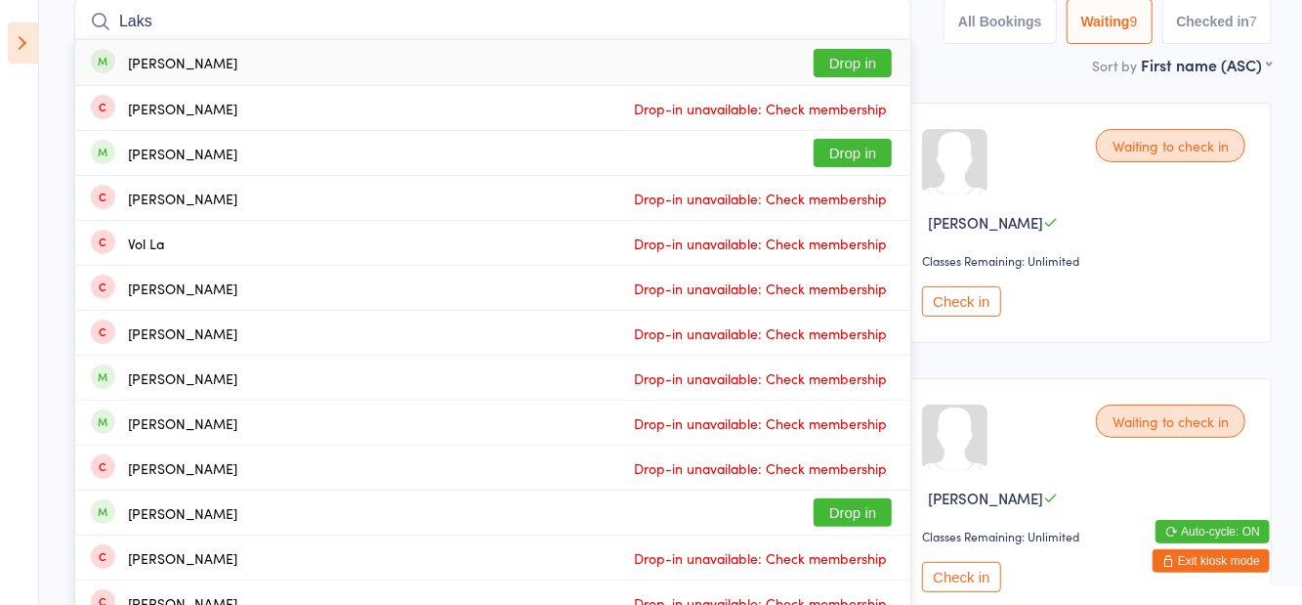
type input "Laks"
click at [860, 68] on button "Drop in" at bounding box center [853, 63] width 78 height 28
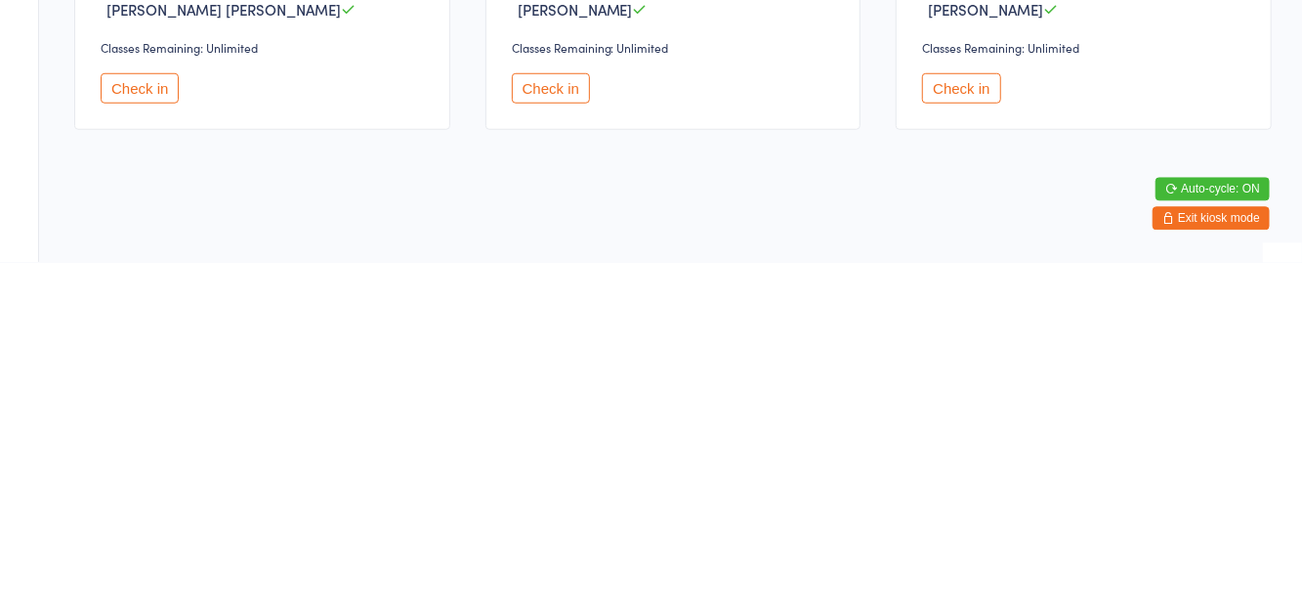
scroll to position [553, 0]
click at [579, 437] on button "Check in" at bounding box center [551, 429] width 78 height 30
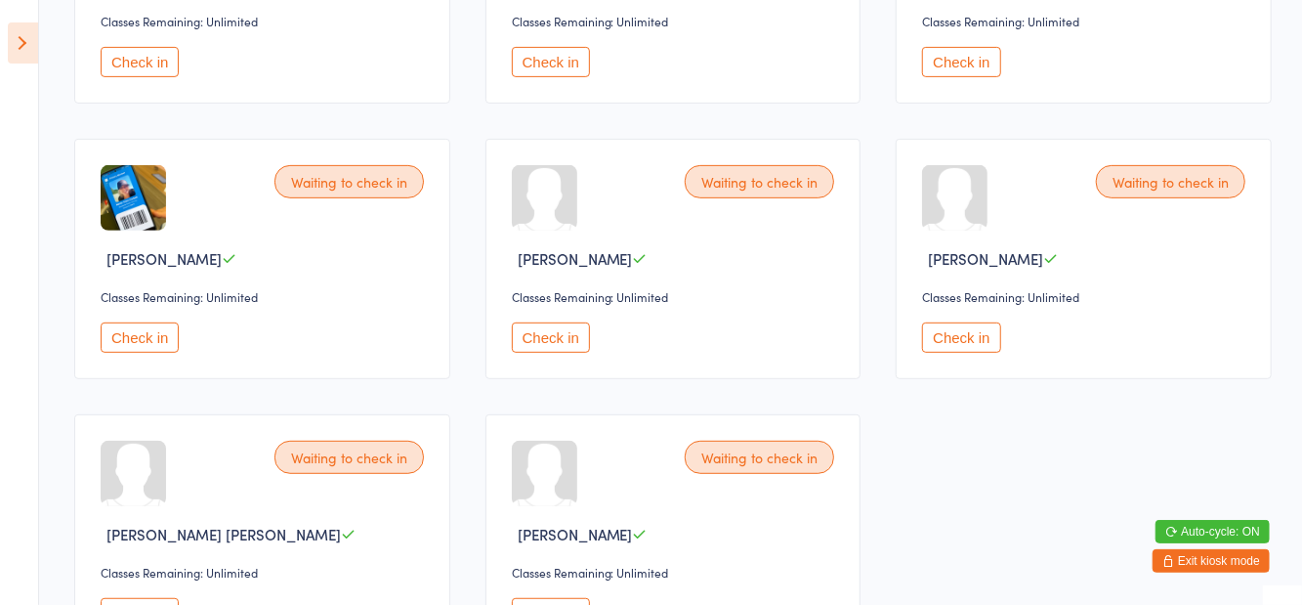
scroll to position [459, 0]
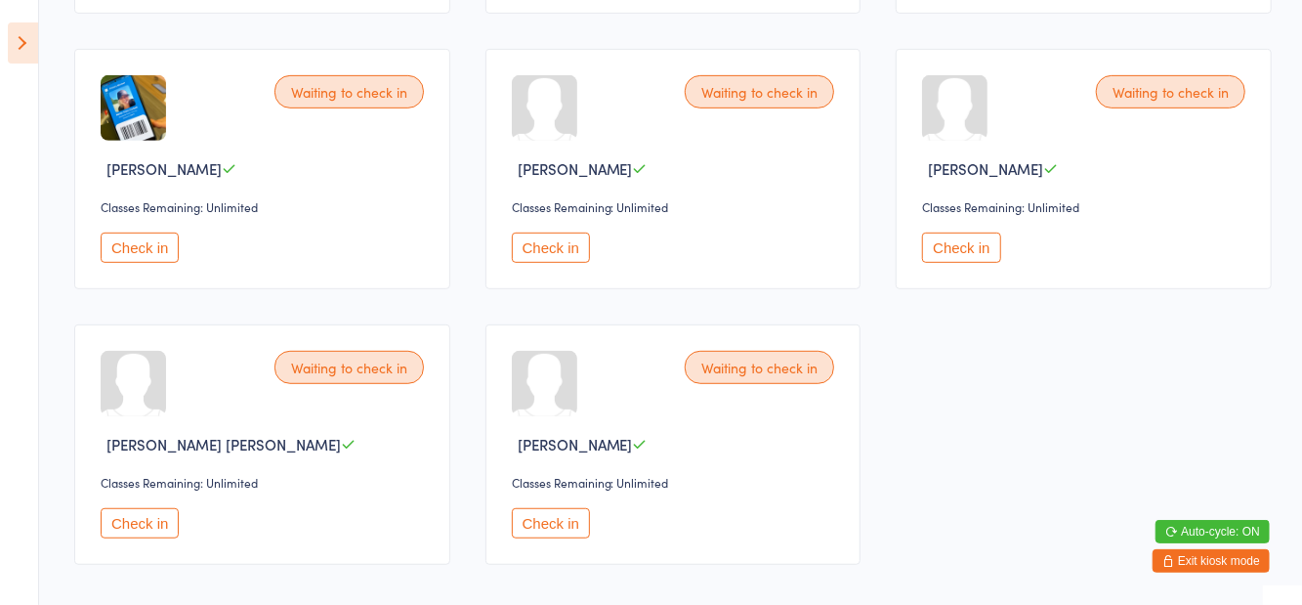
click at [138, 531] on button "Check in" at bounding box center [140, 523] width 78 height 30
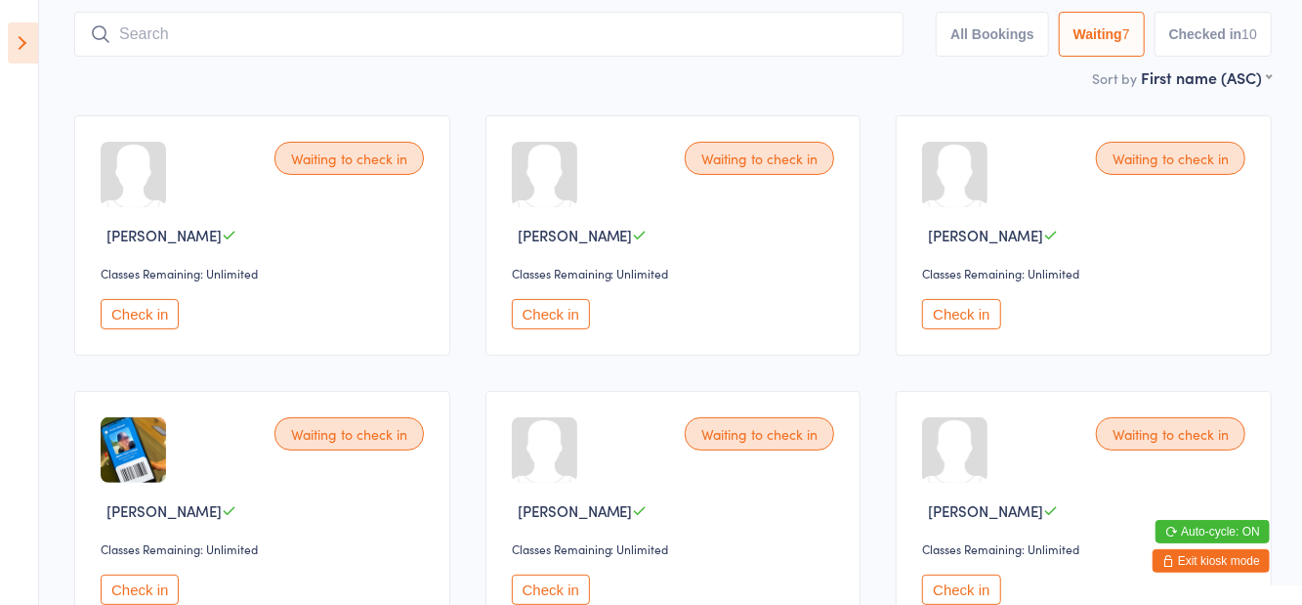
scroll to position [113, 0]
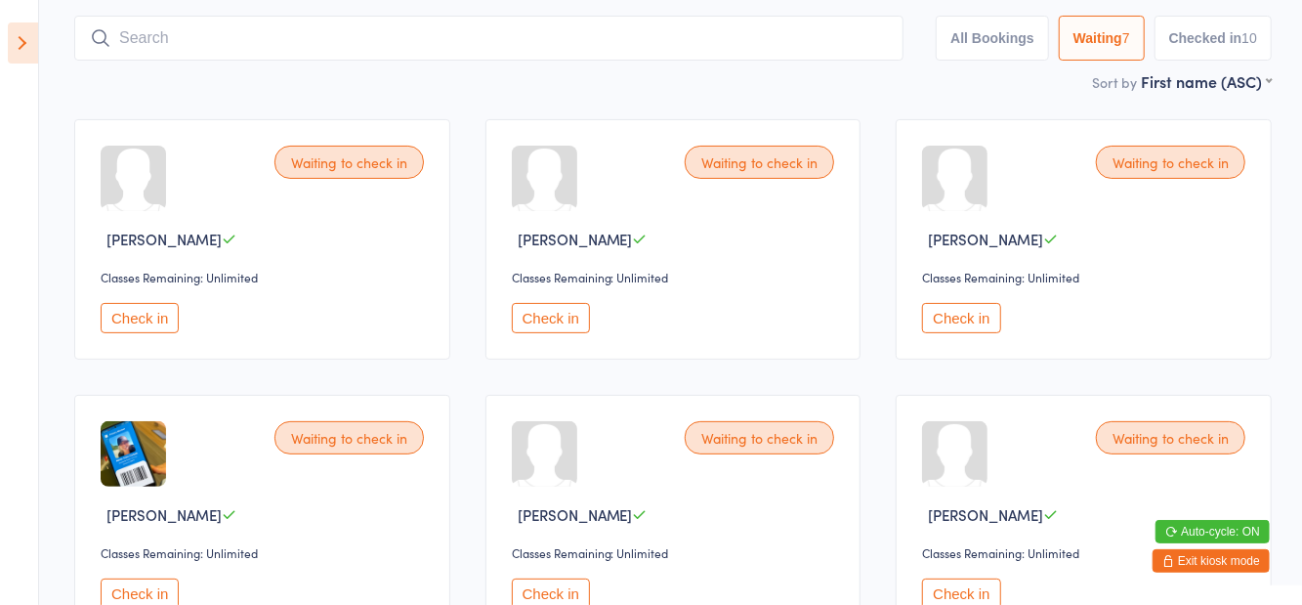
click at [956, 320] on button "Check in" at bounding box center [961, 318] width 78 height 30
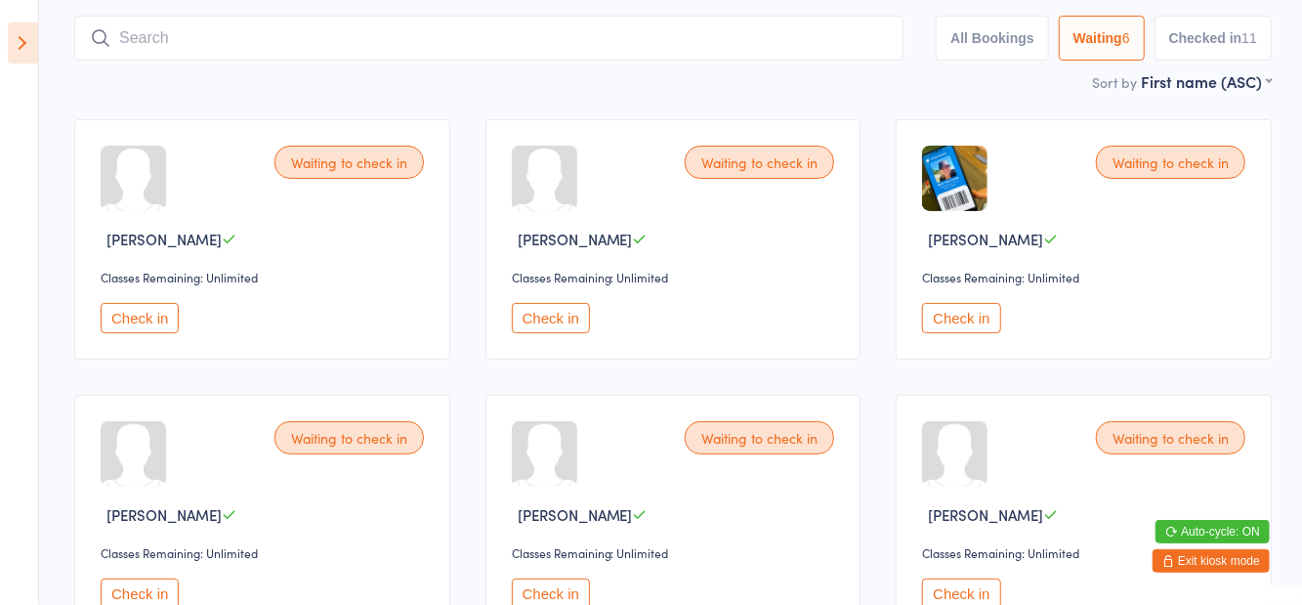
click at [747, 35] on input "search" at bounding box center [489, 38] width 830 height 45
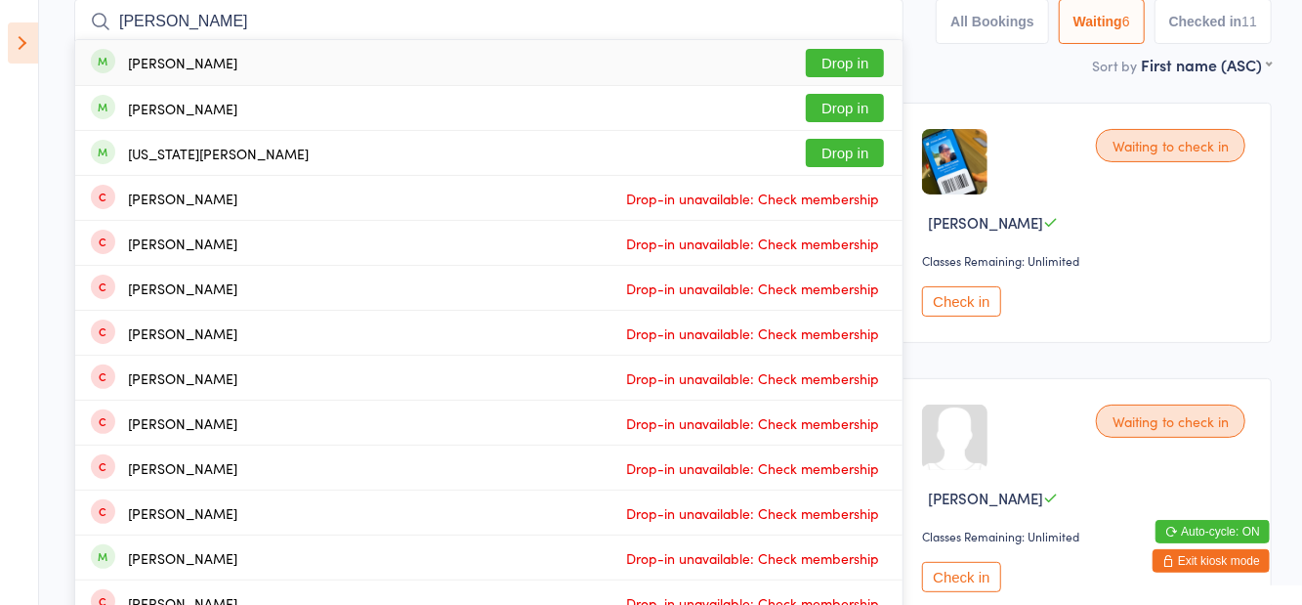
type input "[PERSON_NAME]"
click at [866, 155] on button "Drop in" at bounding box center [845, 153] width 78 height 28
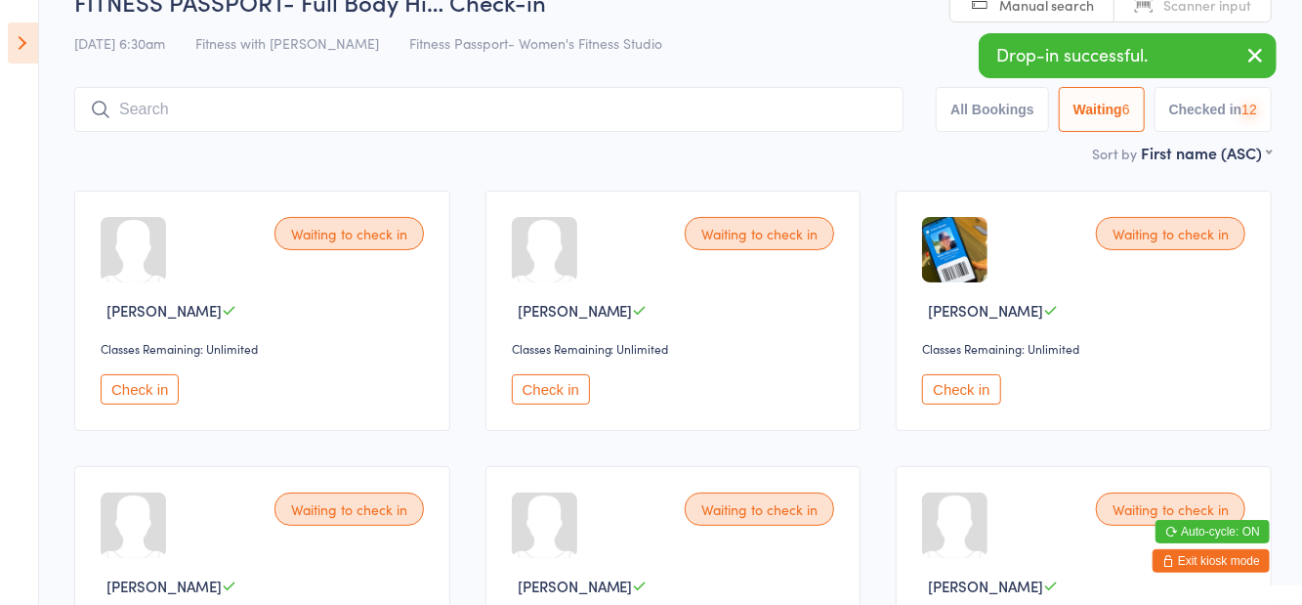
scroll to position [21, 0]
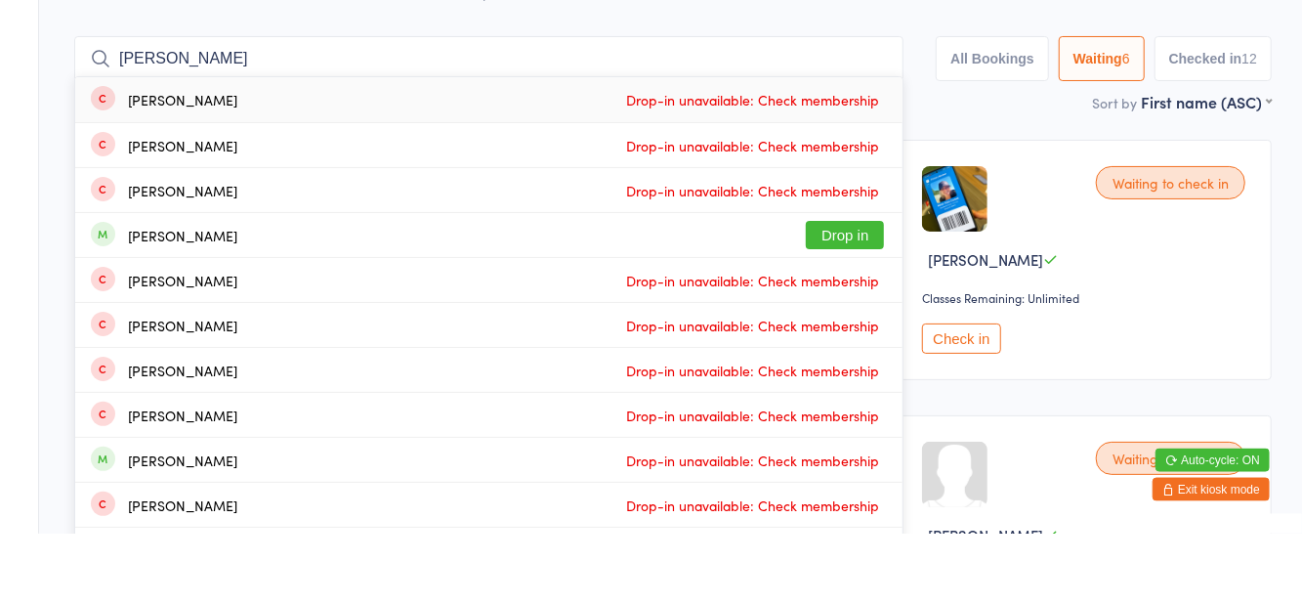
type input "[PERSON_NAME]"
click at [844, 311] on button "Drop in" at bounding box center [845, 306] width 78 height 28
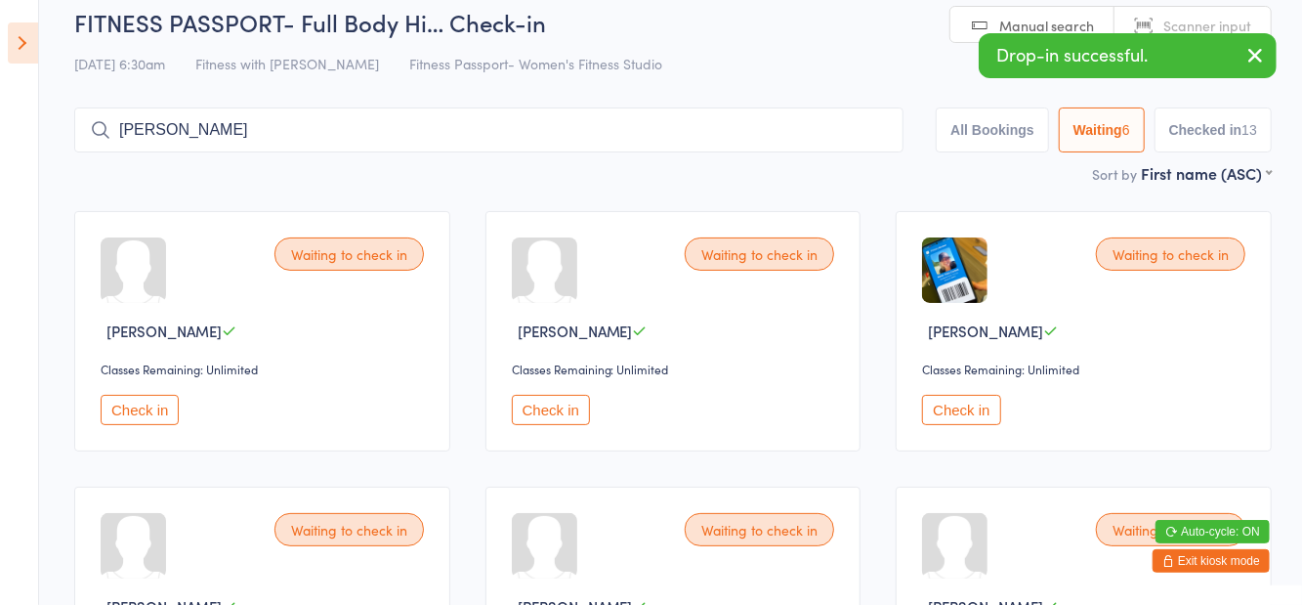
type input "[PERSON_NAME]"
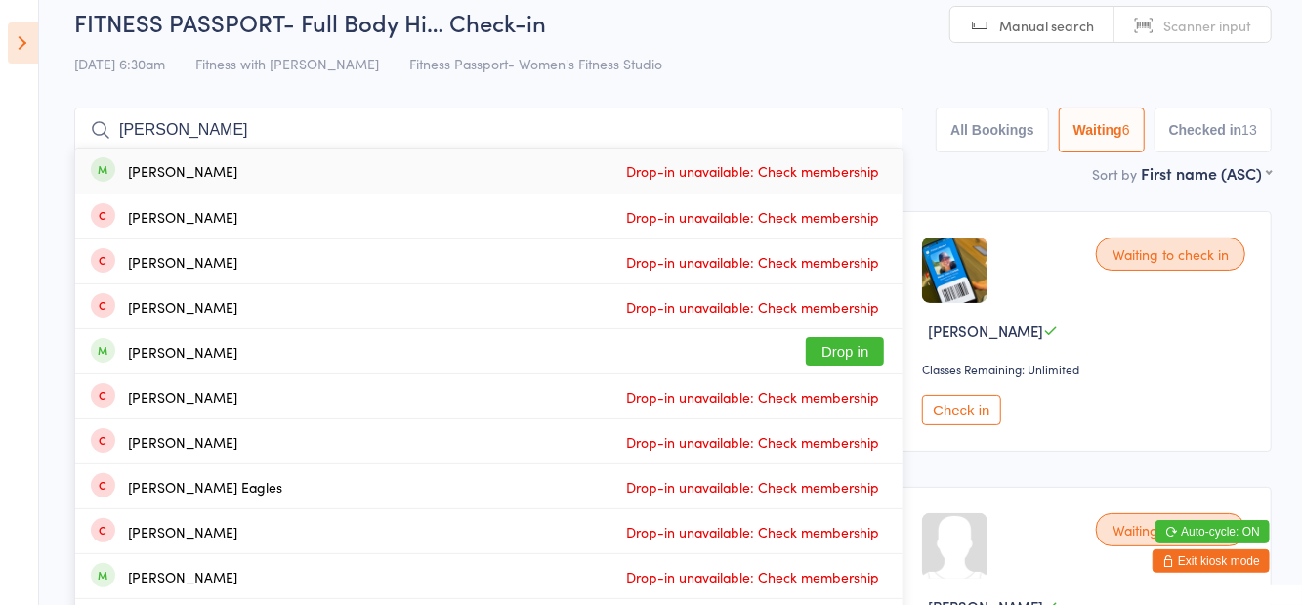
click at [841, 20] on h2 "FITNESS PASSPORT- Full Body Hi… Check-in" at bounding box center [673, 22] width 1198 height 32
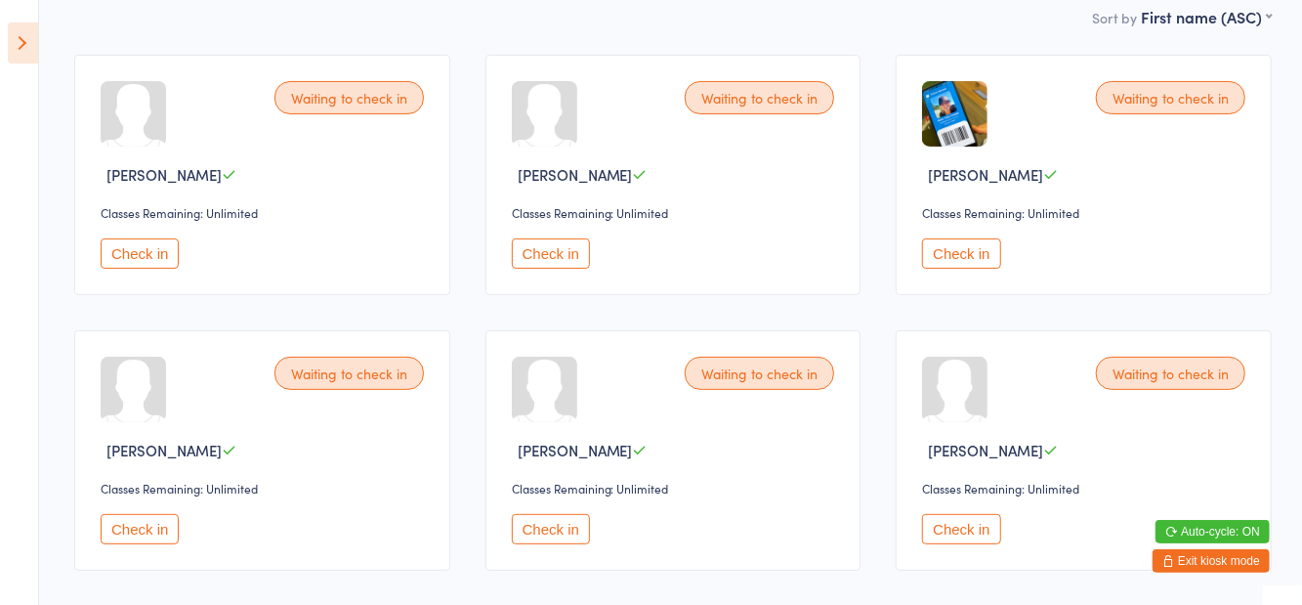
scroll to position [185, 0]
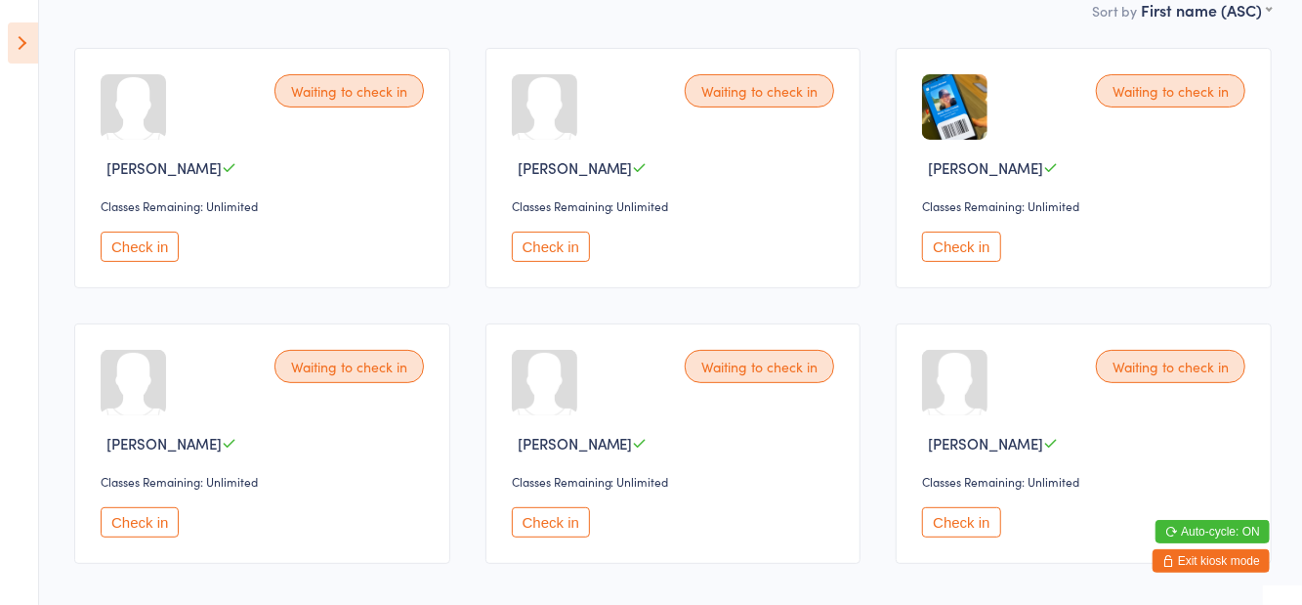
click at [569, 524] on button "Check in" at bounding box center [551, 522] width 78 height 30
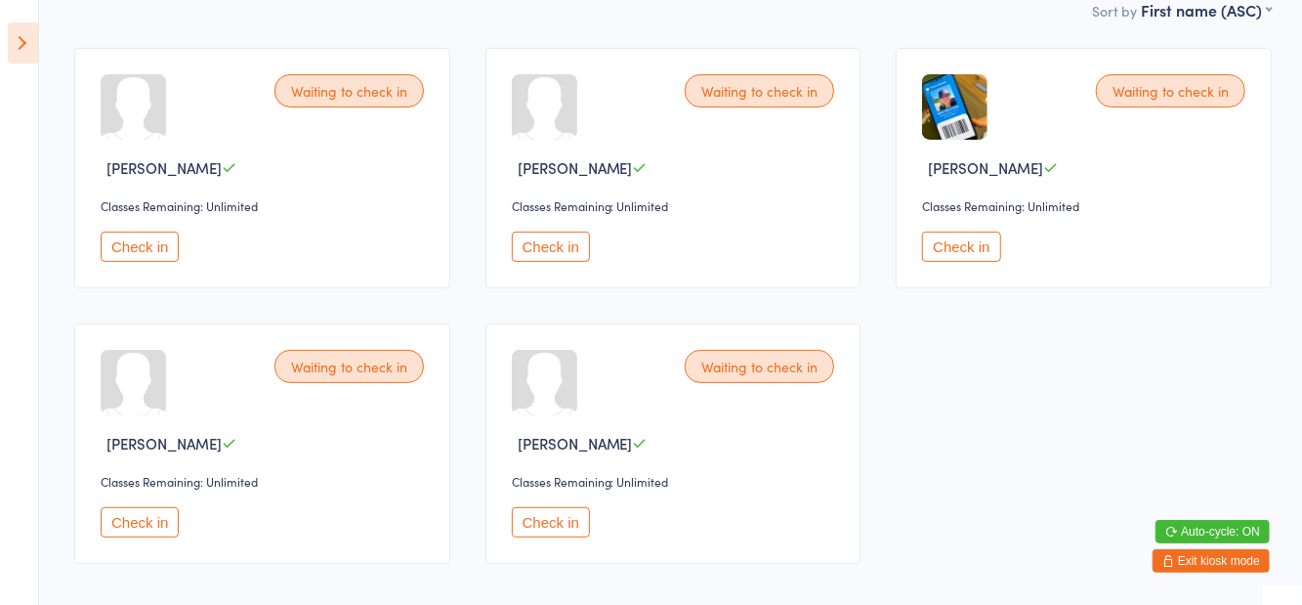
click at [974, 258] on button "Check in" at bounding box center [961, 247] width 78 height 30
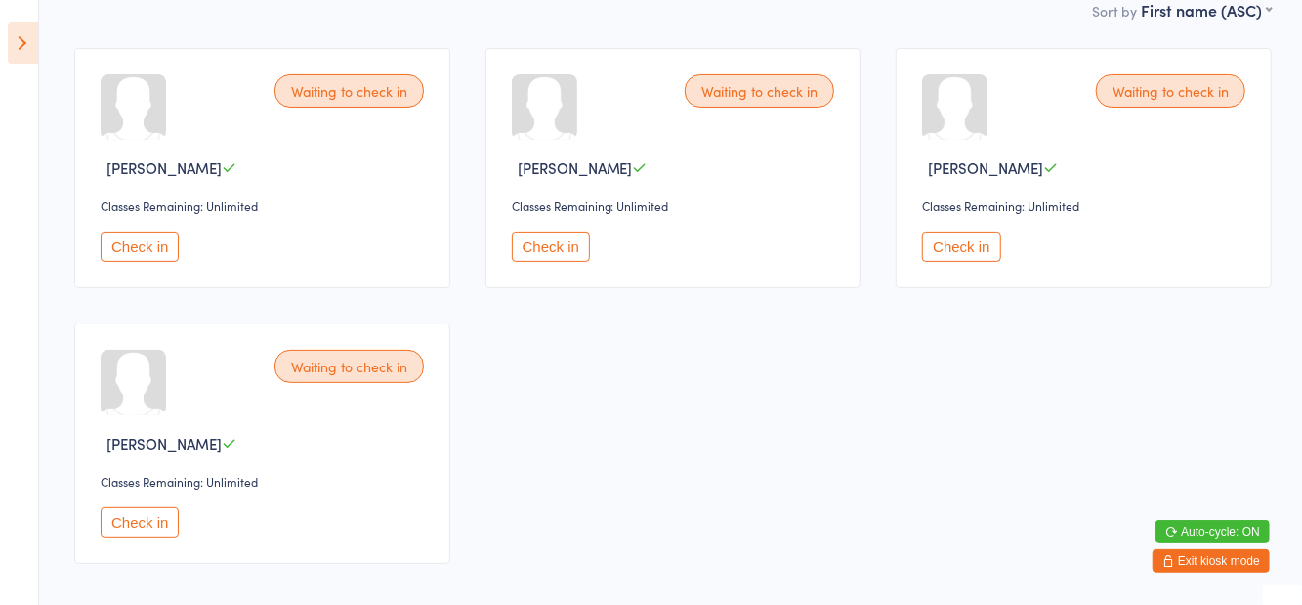
click at [564, 272] on div "Waiting to check in [PERSON_NAME] Classes Remaining: Unlimited Check in" at bounding box center [674, 168] width 376 height 240
click at [551, 246] on button "Check in" at bounding box center [551, 247] width 78 height 30
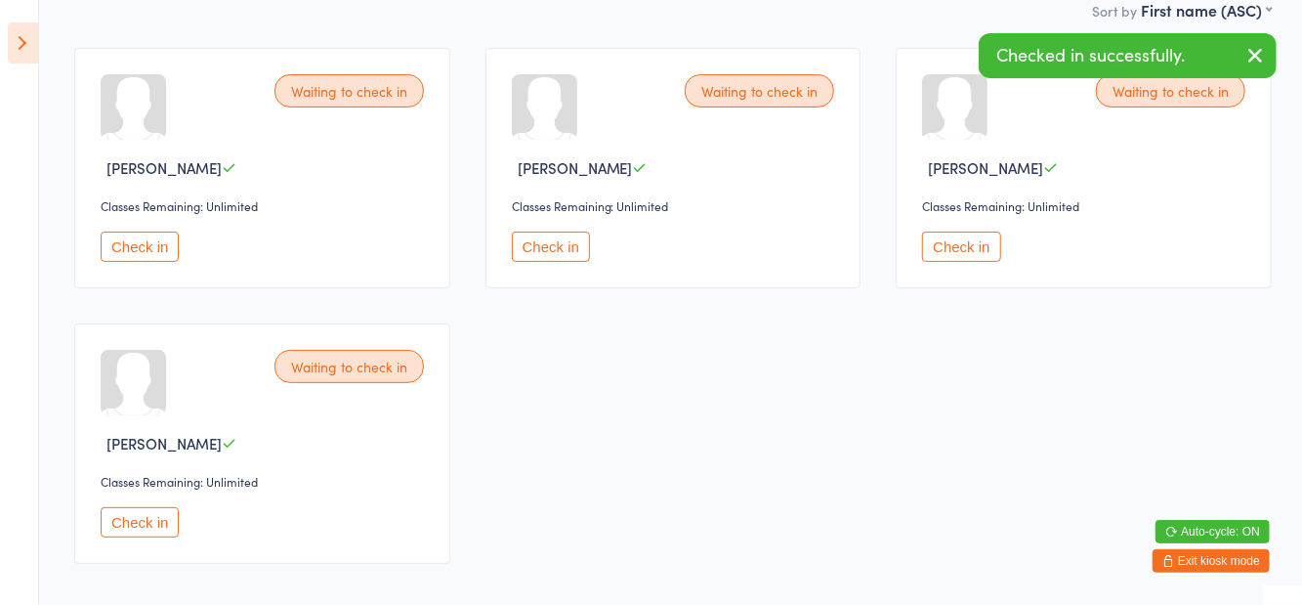
scroll to position [0, 0]
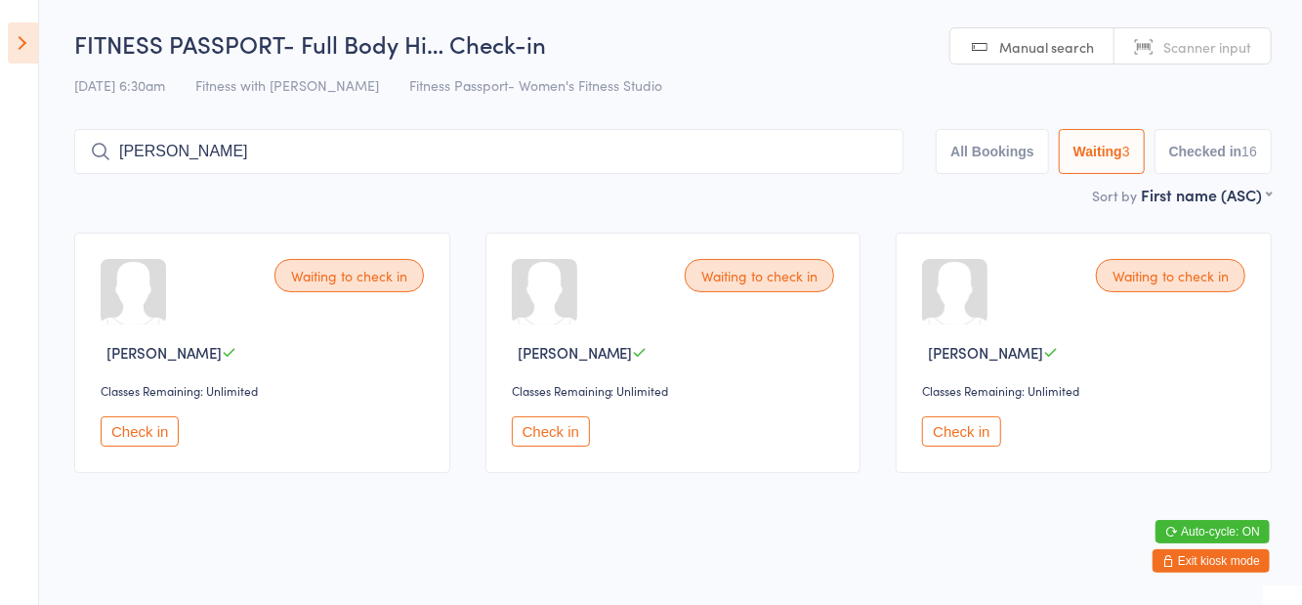
click at [1210, 171] on button "Checked in 16" at bounding box center [1213, 151] width 117 height 45
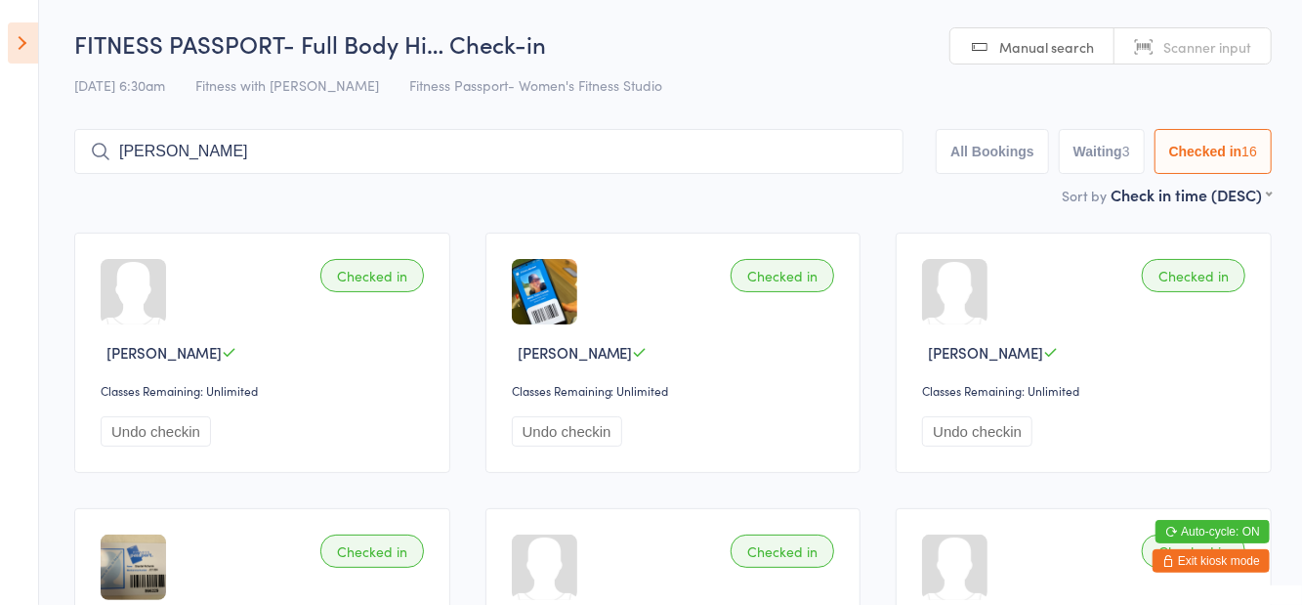
click at [1091, 161] on button "Waiting 3" at bounding box center [1102, 151] width 86 height 45
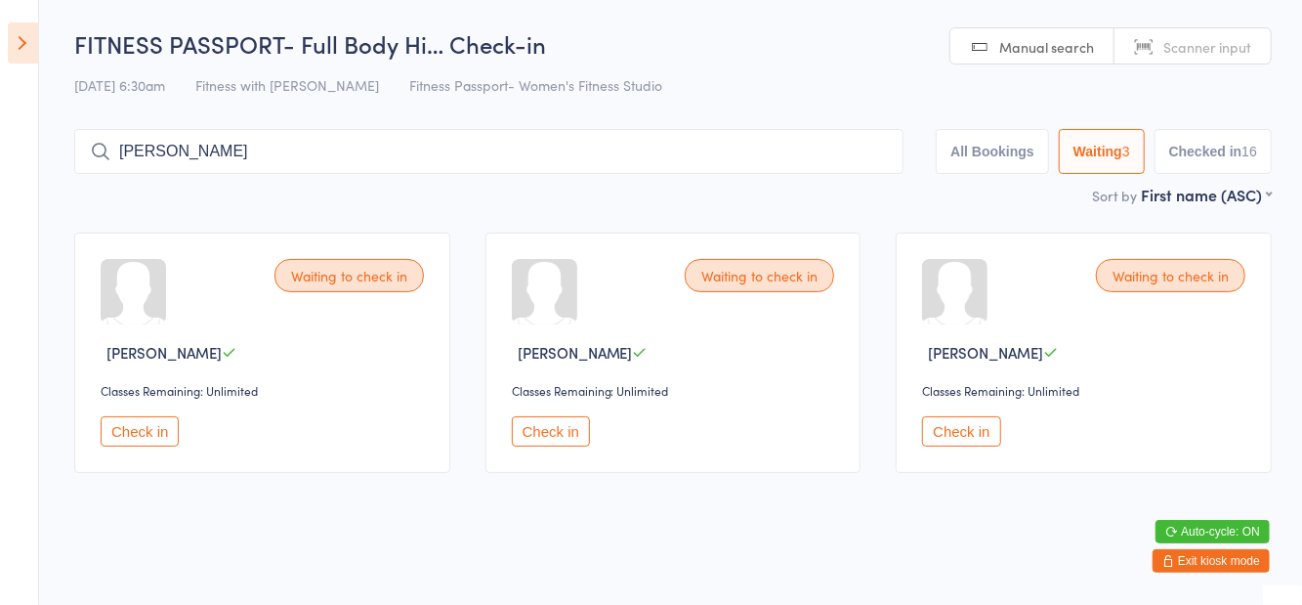
click at [20, 29] on icon at bounding box center [23, 42] width 30 height 41
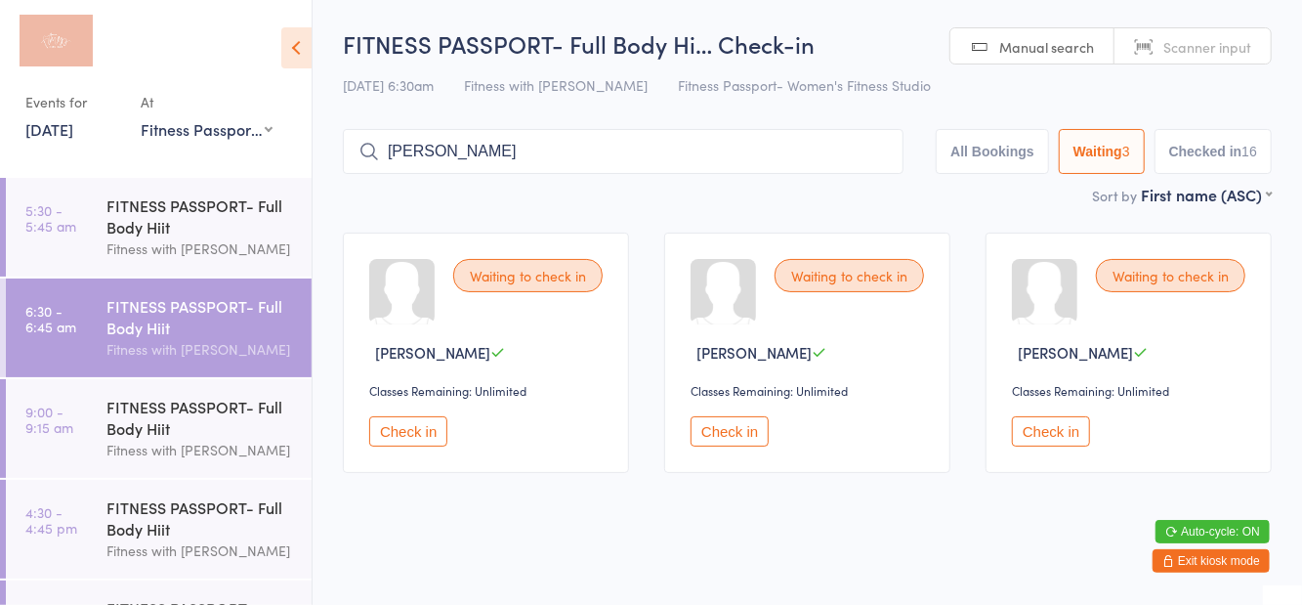
click at [195, 404] on div "FITNESS PASSPORT- Full Body Hiit" at bounding box center [200, 417] width 189 height 43
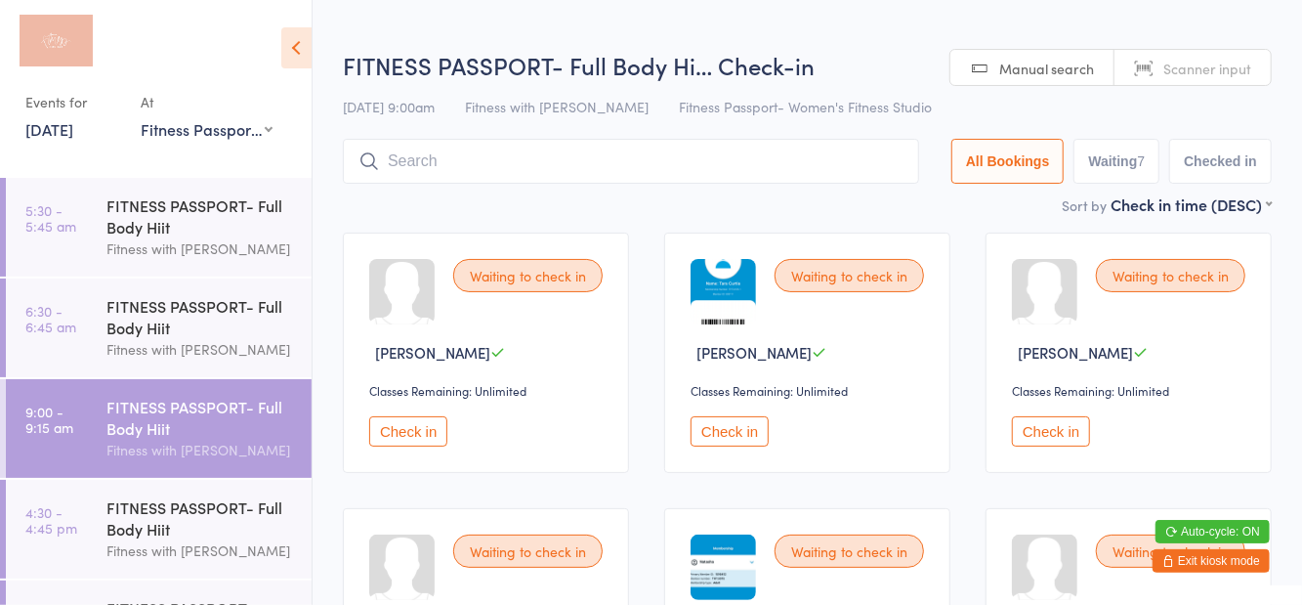
click at [1120, 174] on button "Waiting 7" at bounding box center [1117, 161] width 86 height 45
select select "0"
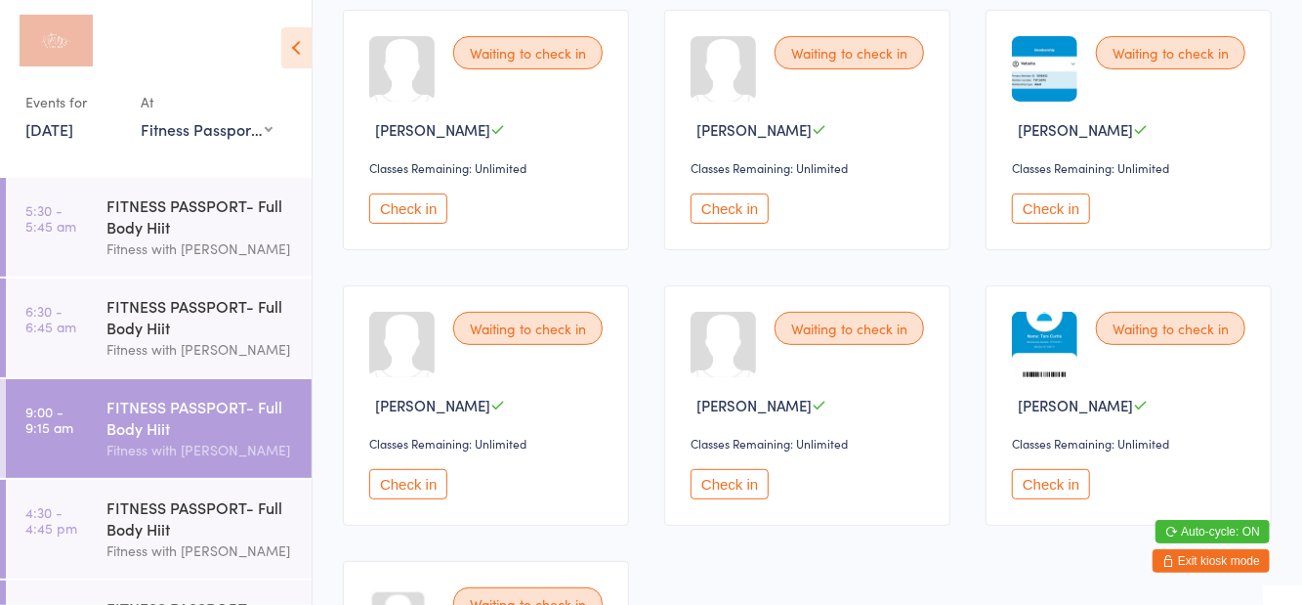
scroll to position [225, 0]
